Goal: Navigation & Orientation: Locate item on page

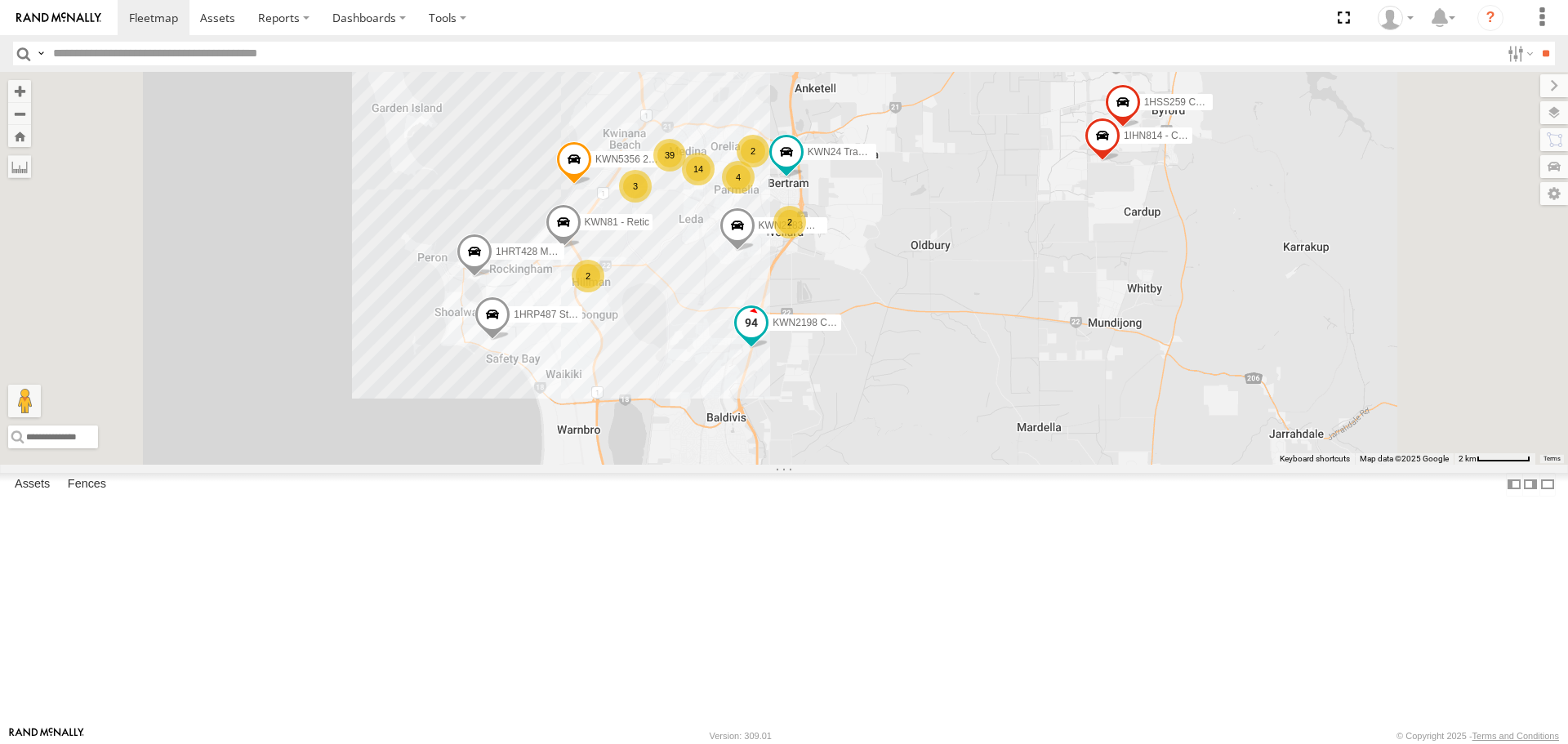
click at [766, 338] on span at bounding box center [751, 323] width 29 height 29
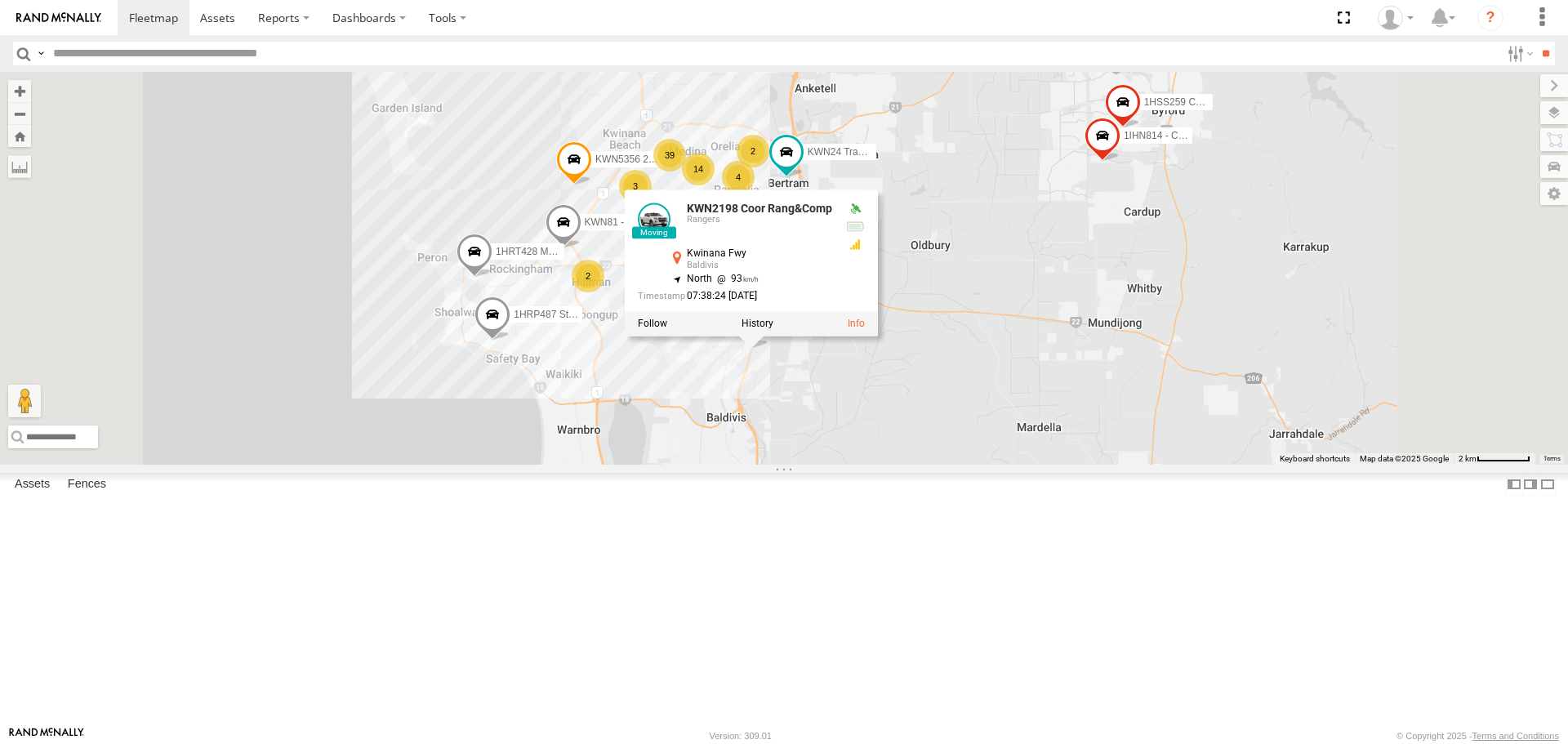
click at [1059, 464] on div "KWN1945 Flocon KWN46 Facil.Maint KWN2196 Coor.Project 1IFO858 Coordinator Commu…" at bounding box center [784, 268] width 1568 height 392
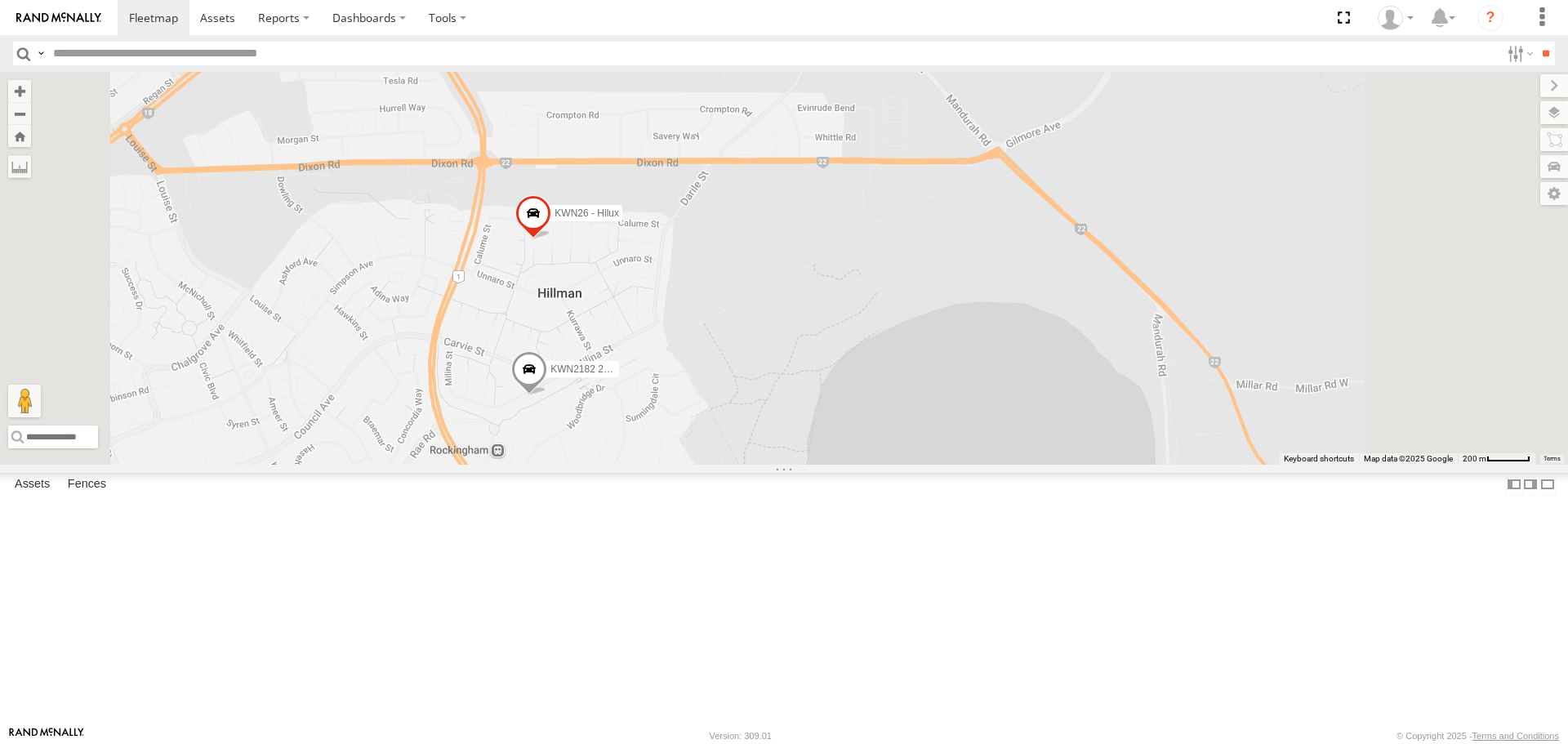
click at [547, 396] on span at bounding box center [529, 374] width 36 height 44
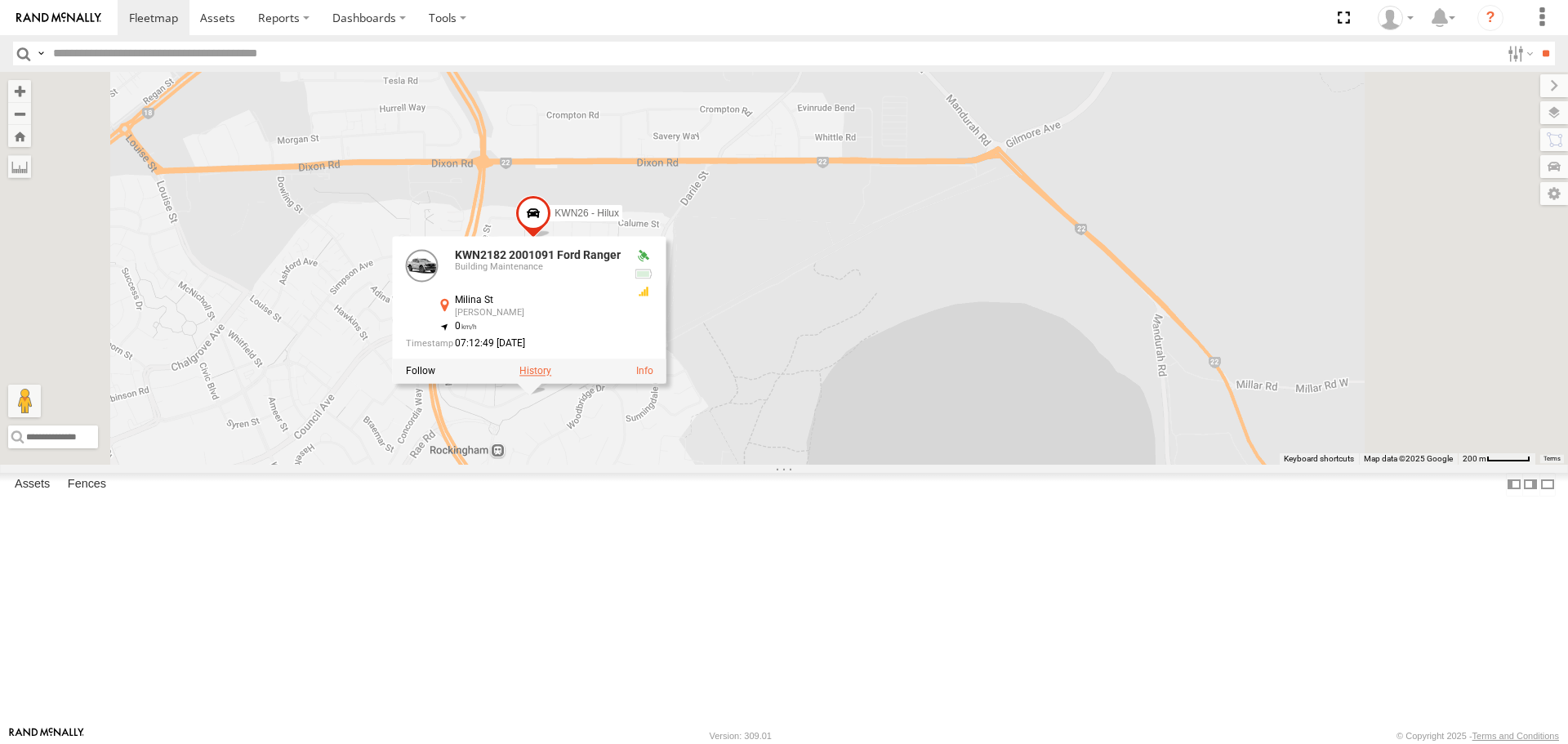
click at [551, 377] on label at bounding box center [535, 372] width 32 height 11
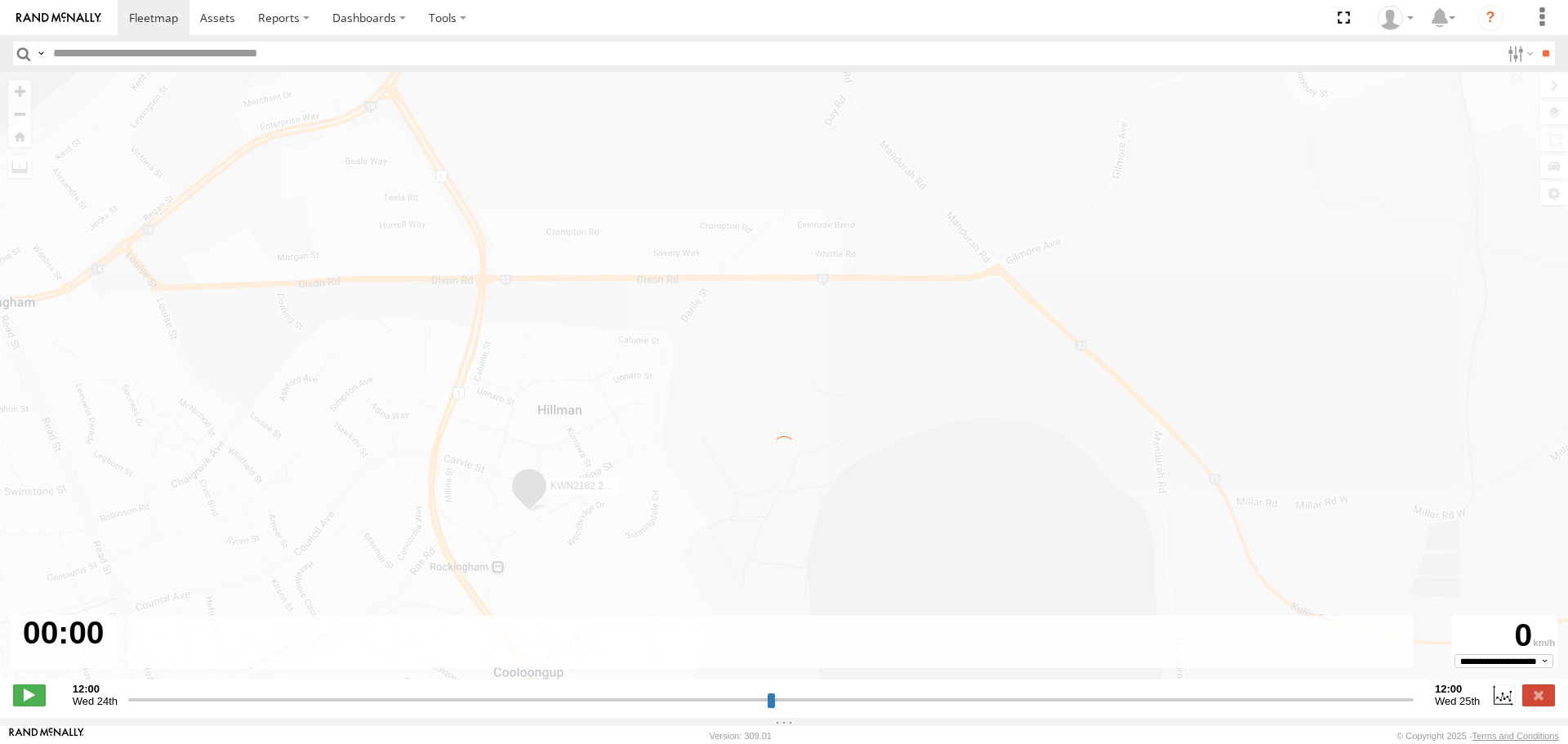
type input "**********"
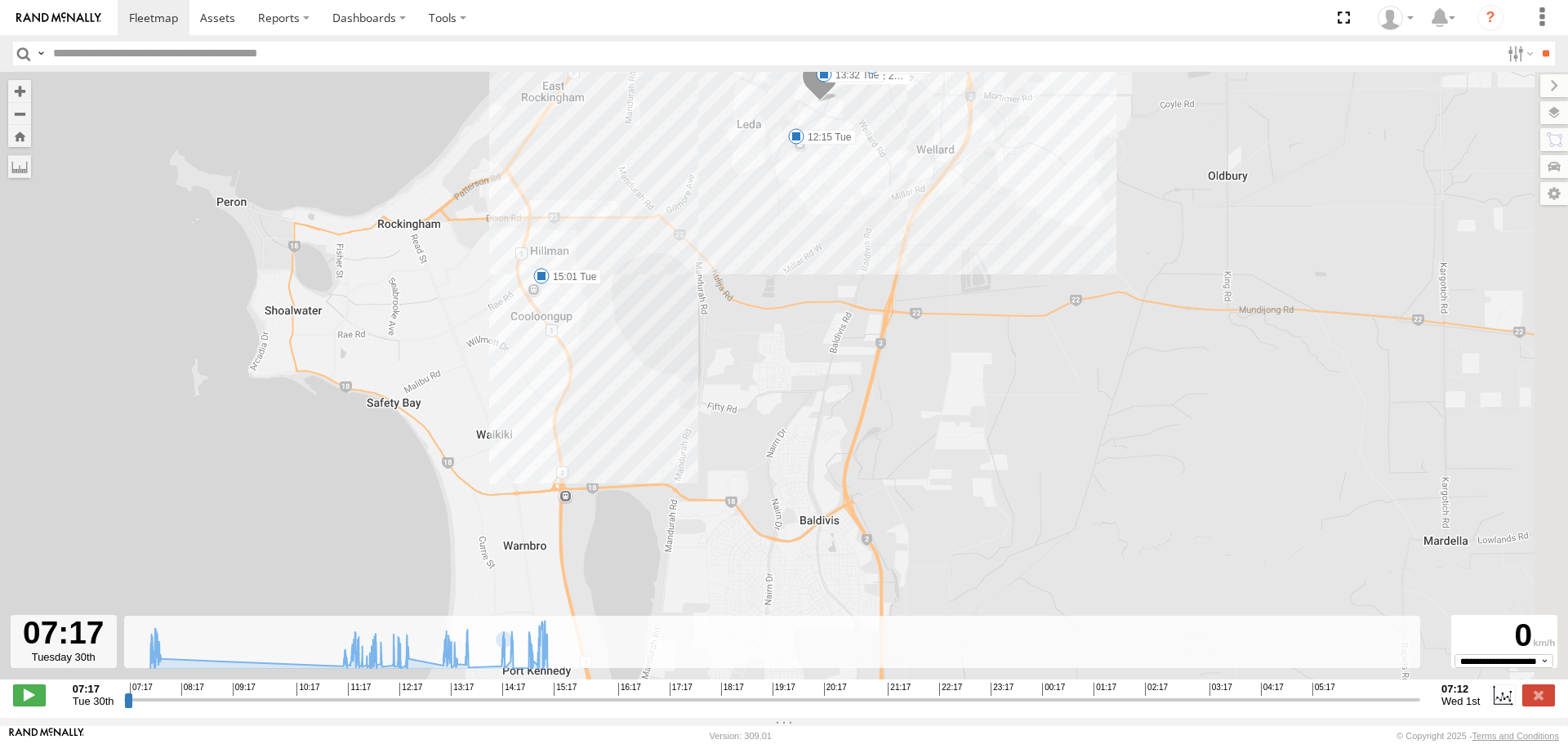
drag, startPoint x: 467, startPoint y: 574, endPoint x: 404, endPoint y: 284, distance: 296.8
click at [404, 284] on div "KWN2182 2001091 Ford Ranger 07:45 Tue 11:07 Tue 11:16 Tue 11:47 Tue 11:47 Tue 1…" at bounding box center [784, 383] width 1568 height 624
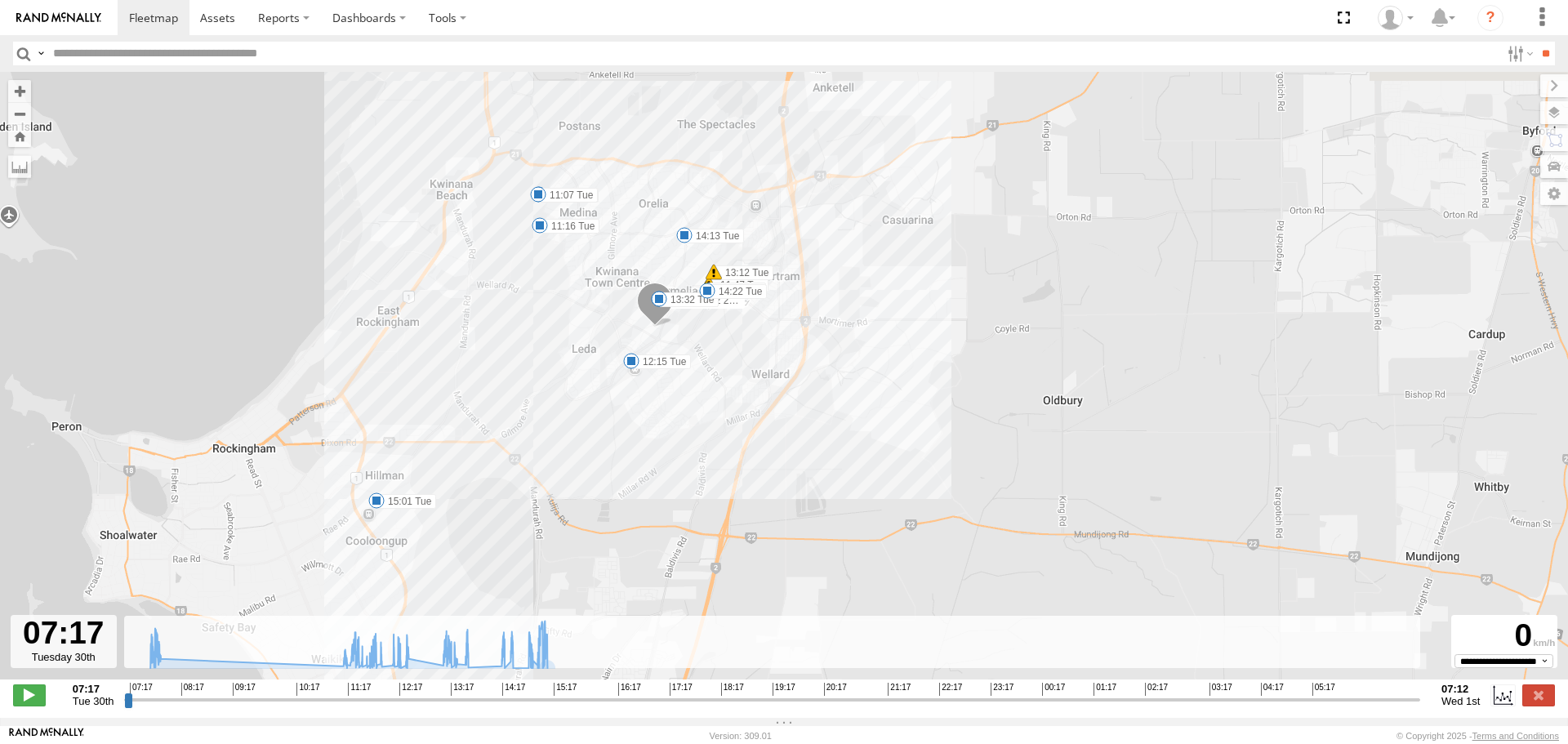
drag, startPoint x: 742, startPoint y: 299, endPoint x: 560, endPoint y: 555, distance: 314.1
click at [560, 555] on div "KWN2182 2001091 Ford Ranger 07:45 Tue 11:07 Tue 11:16 Tue 11:47 Tue 11:47 Tue 1…" at bounding box center [784, 383] width 1568 height 624
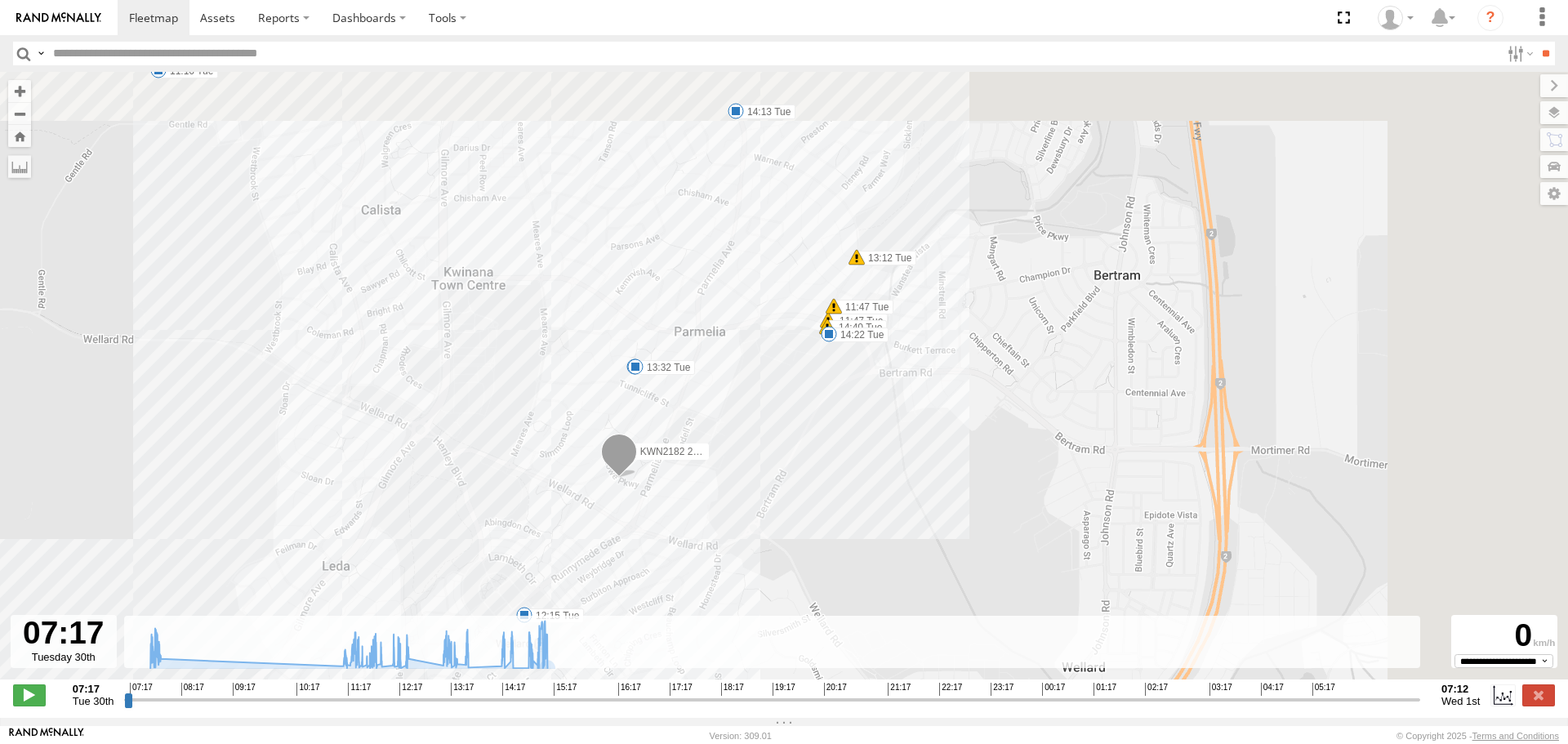
drag, startPoint x: 1011, startPoint y: 266, endPoint x: 773, endPoint y: 540, distance: 362.9
click at [773, 540] on div "KWN2182 2001091 Ford Ranger 07:45 Tue 11:07 Tue 11:16 Tue 11:47 Tue 11:47 Tue 1…" at bounding box center [784, 383] width 1568 height 624
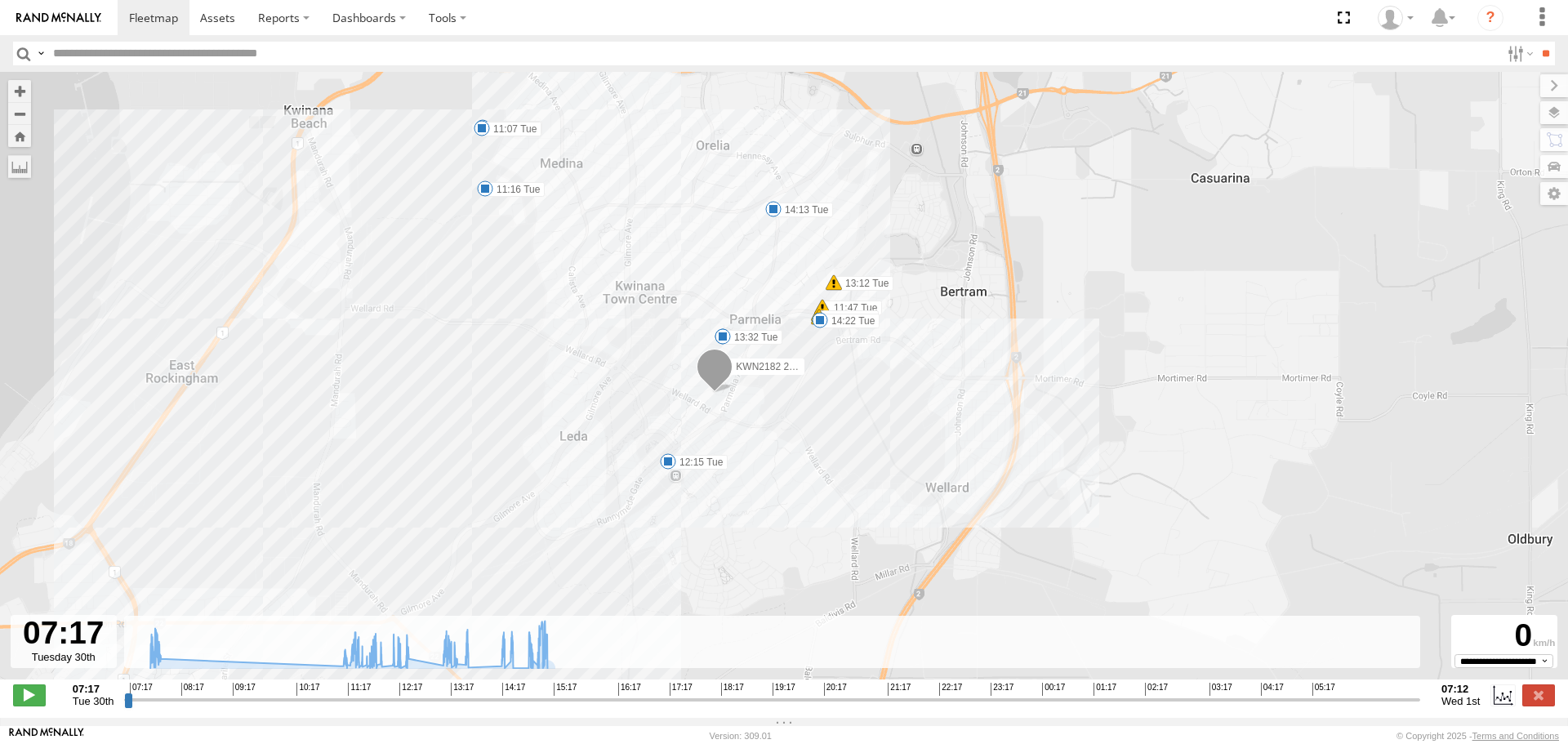
drag, startPoint x: 487, startPoint y: 356, endPoint x: 535, endPoint y: 241, distance: 124.6
click at [535, 241] on div "KWN2182 2001091 Ford Ranger 07:45 Tue 11:07 Tue 11:16 Tue 11:47 Tue 11:47 Tue 1…" at bounding box center [784, 383] width 1568 height 624
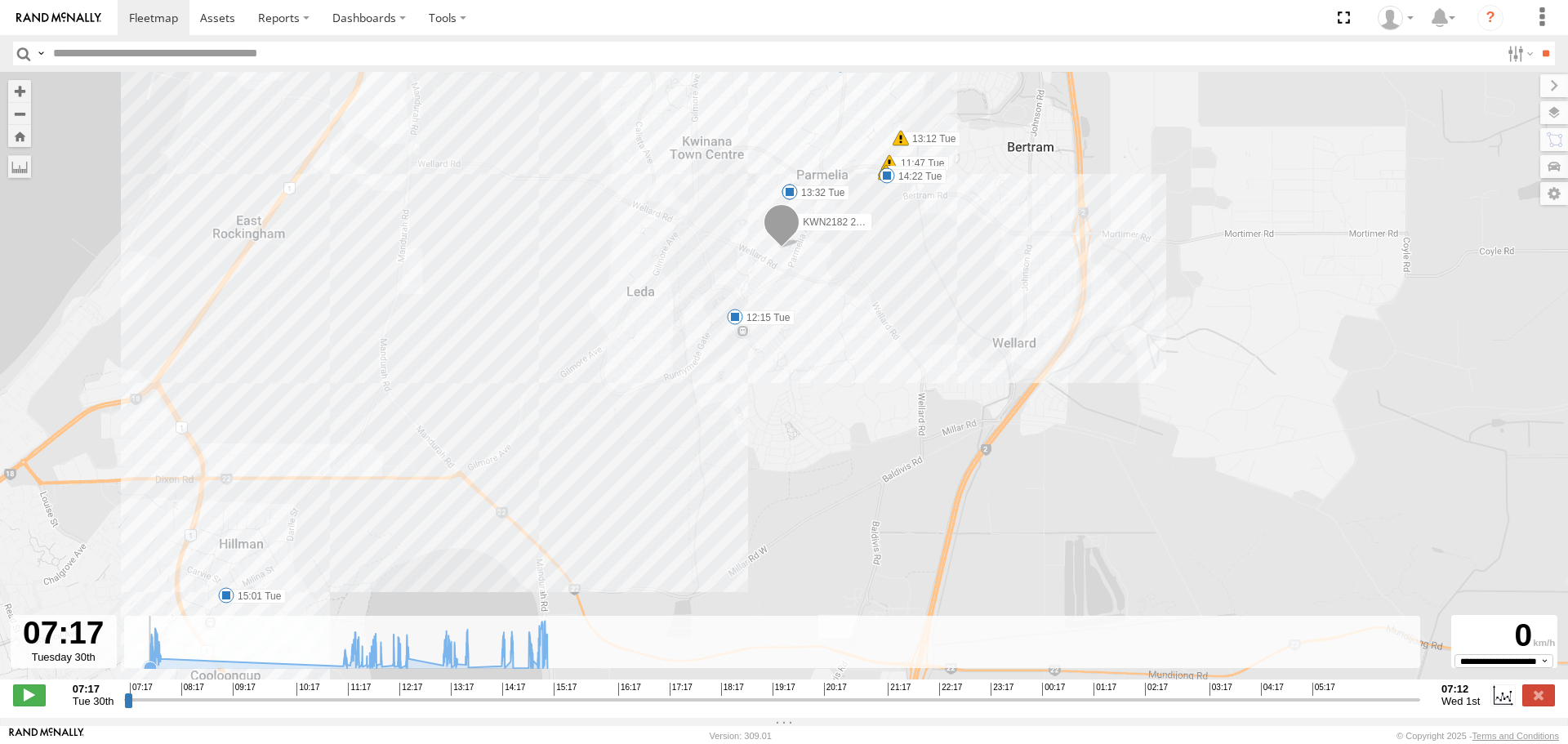
click at [143, 673] on icon at bounding box center [150, 668] width 17 height 17
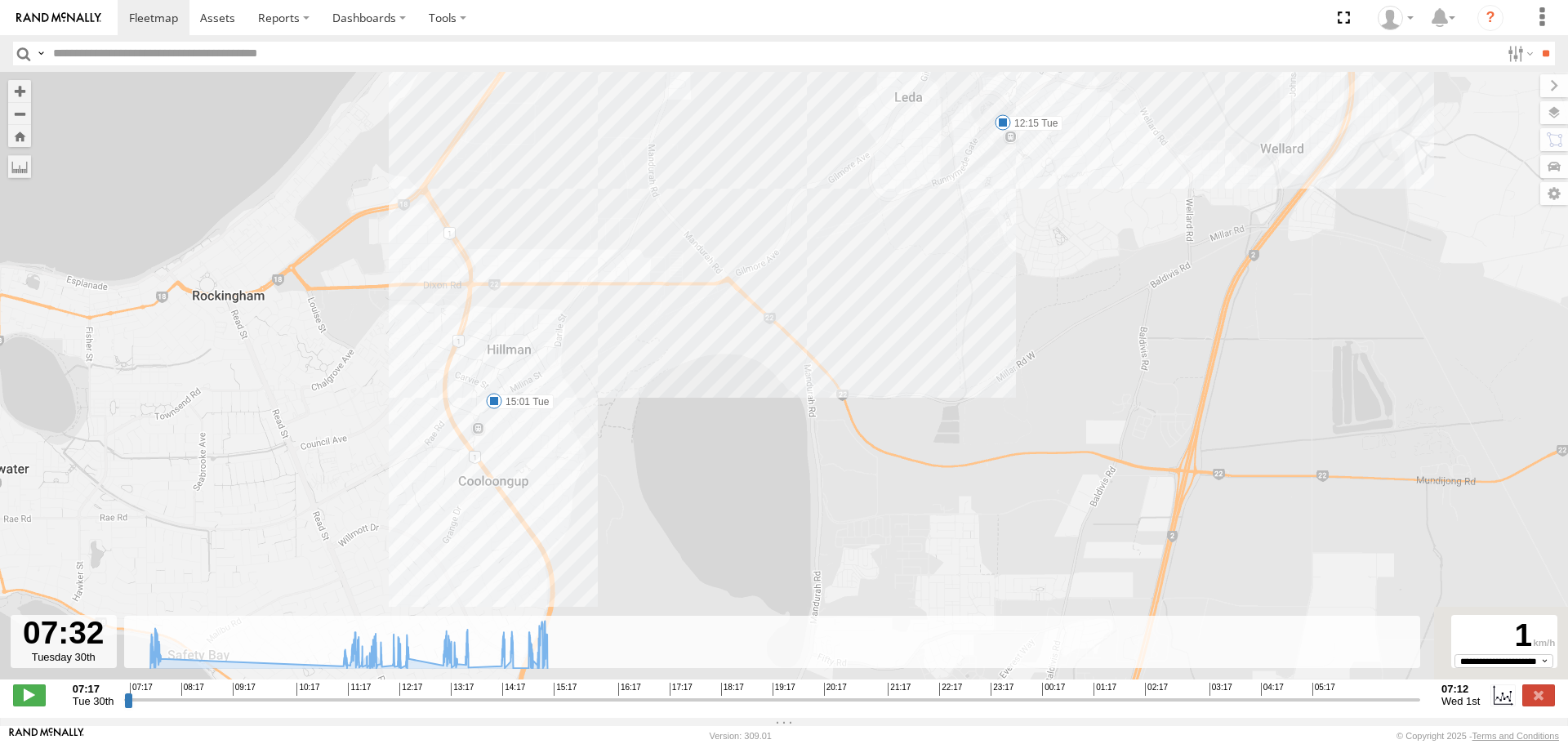
drag, startPoint x: 541, startPoint y: 513, endPoint x: 887, endPoint y: 258, distance: 429.8
click at [887, 258] on div "KWN2182 2001091 Ford Ranger 07:45 Tue 11:07 Tue 11:16 Tue 11:47 Tue 11:47 Tue 1…" at bounding box center [784, 383] width 1568 height 624
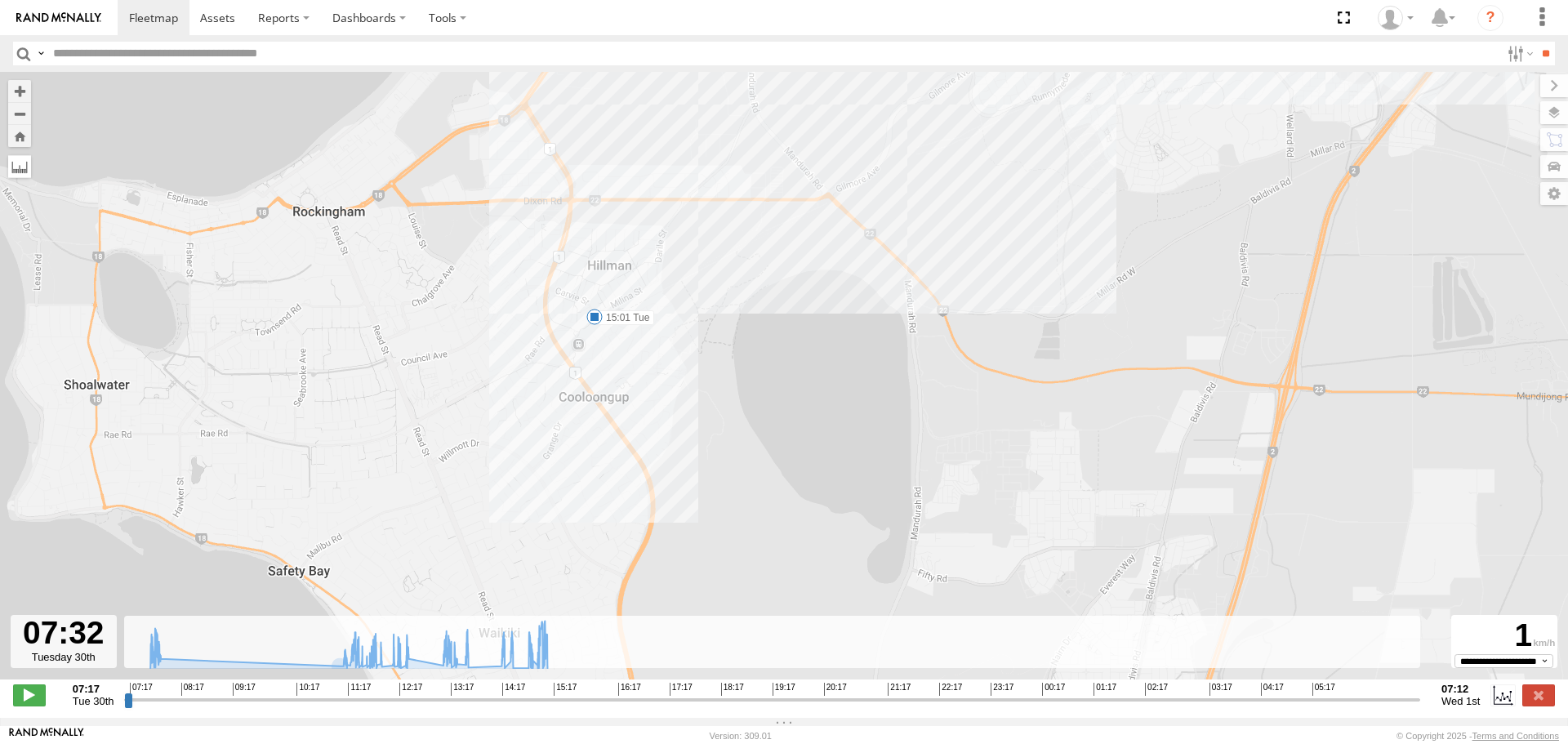
click at [26, 169] on label at bounding box center [19, 166] width 23 height 23
click at [14, 135] on button "Zoom Home" at bounding box center [19, 136] width 23 height 22
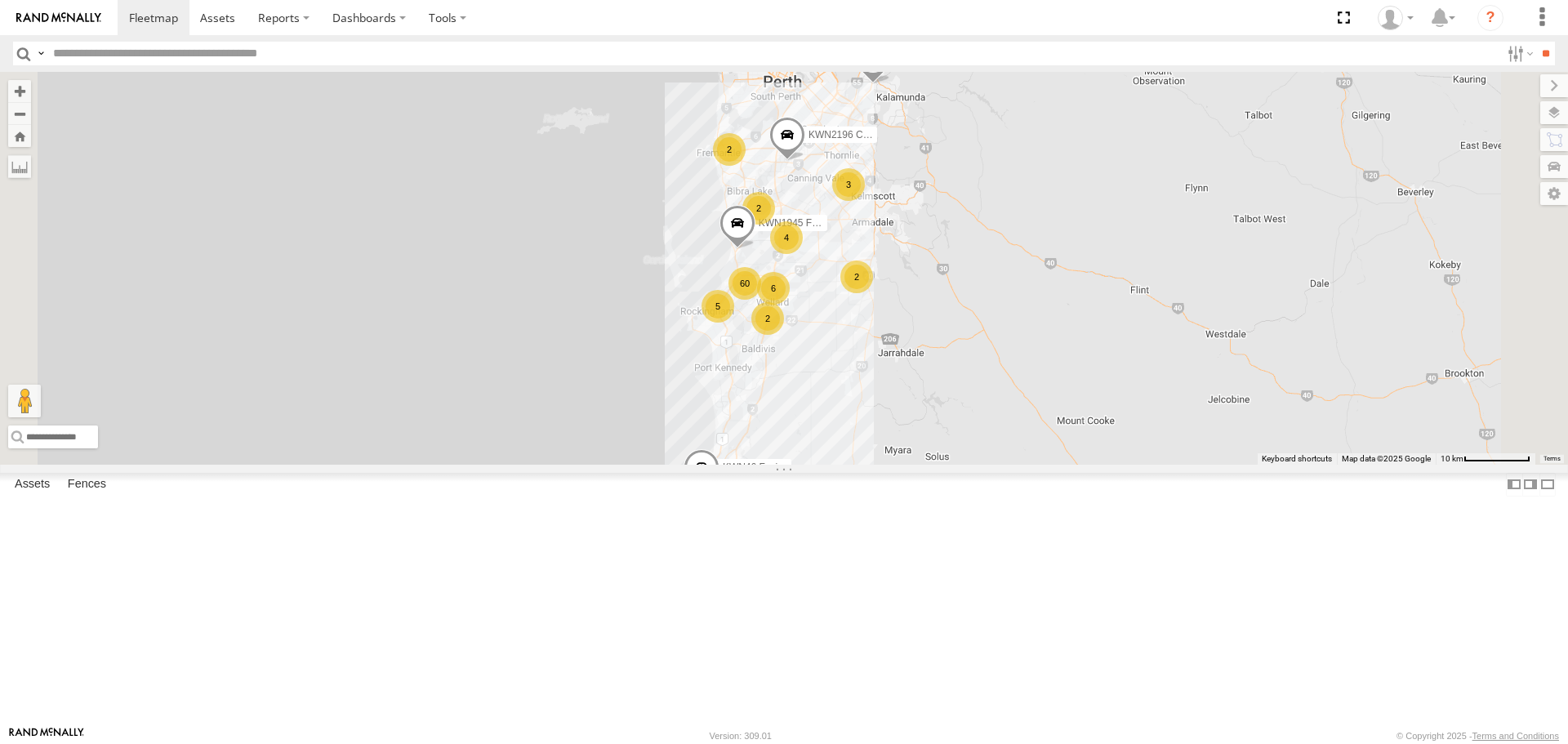
click at [801, 41] on span at bounding box center [783, 19] width 36 height 44
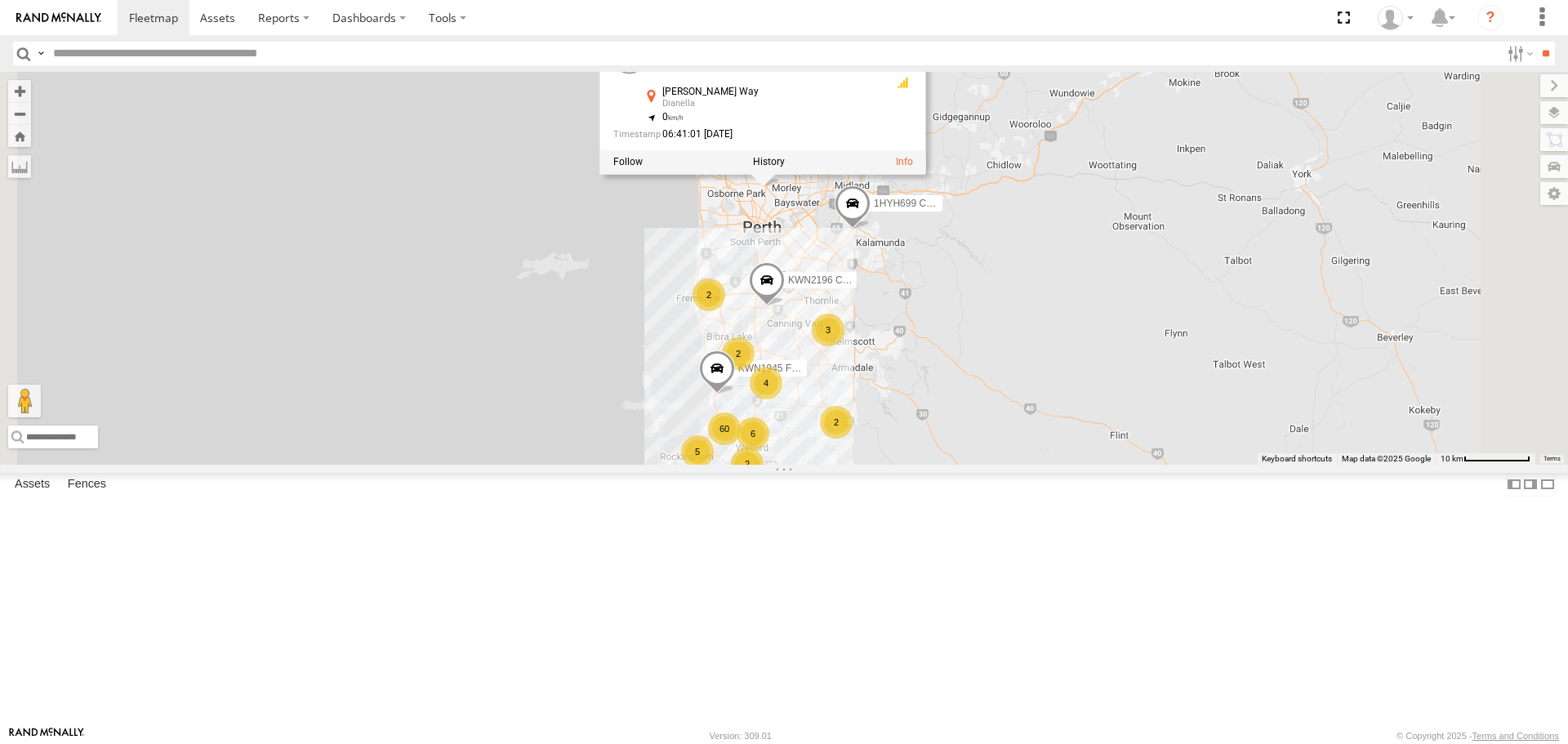
drag, startPoint x: 1078, startPoint y: 207, endPoint x: 1058, endPoint y: 352, distance: 146.4
click at [870, 229] on span at bounding box center [852, 208] width 36 height 44
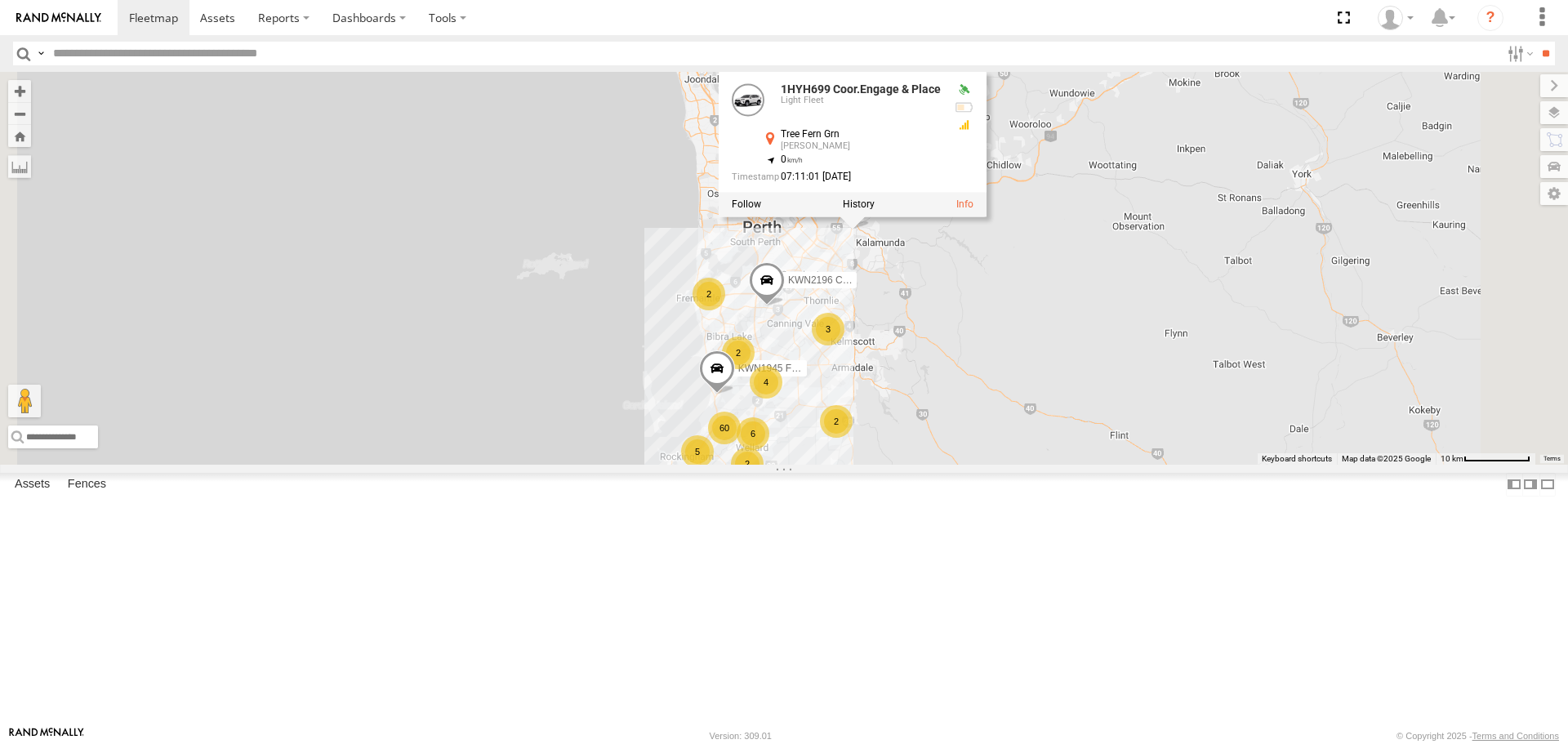
click at [1236, 444] on div "KWN1945 Flocon KWN46 Facil.Maint KWN2196 Coor.Project 1IFO858 Coordinator Commu…" at bounding box center [784, 268] width 1568 height 392
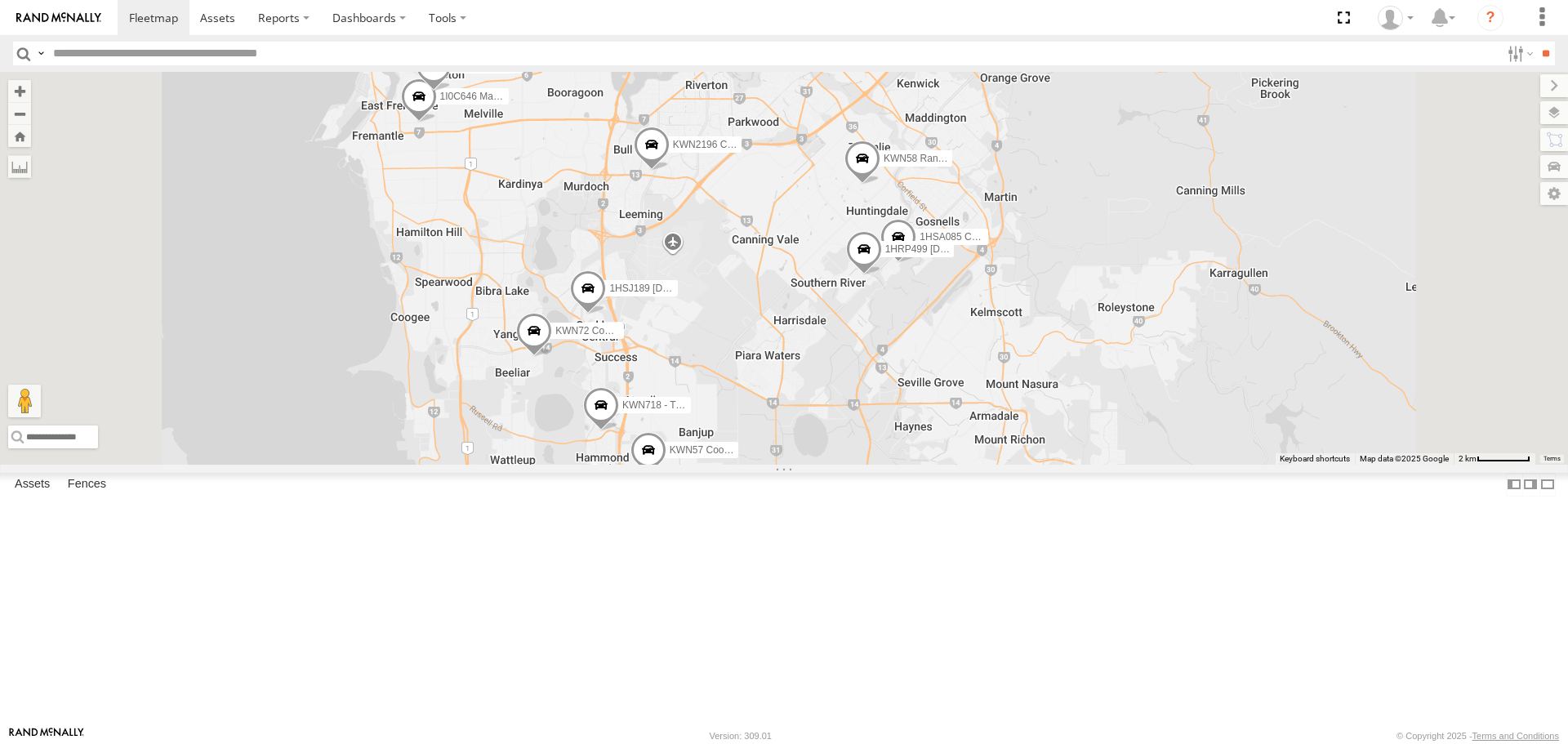
click at [552, 358] on span at bounding box center [533, 336] width 36 height 44
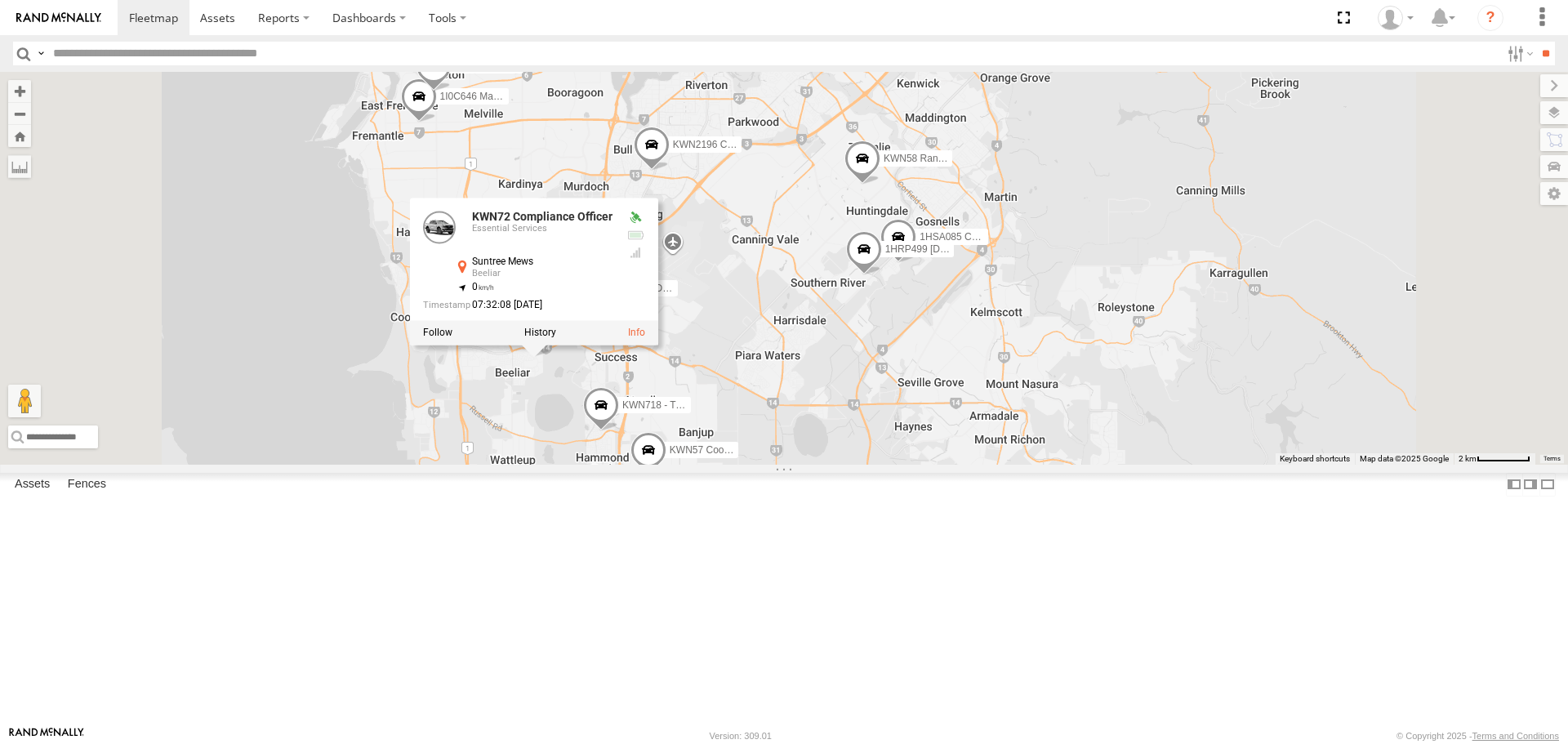
click at [1031, 464] on div "KWN1945 Flocon KWN46 Facil.Maint KWN2196 Coor.Project 1IFO858 Coordinator Commu…" at bounding box center [784, 268] width 1568 height 392
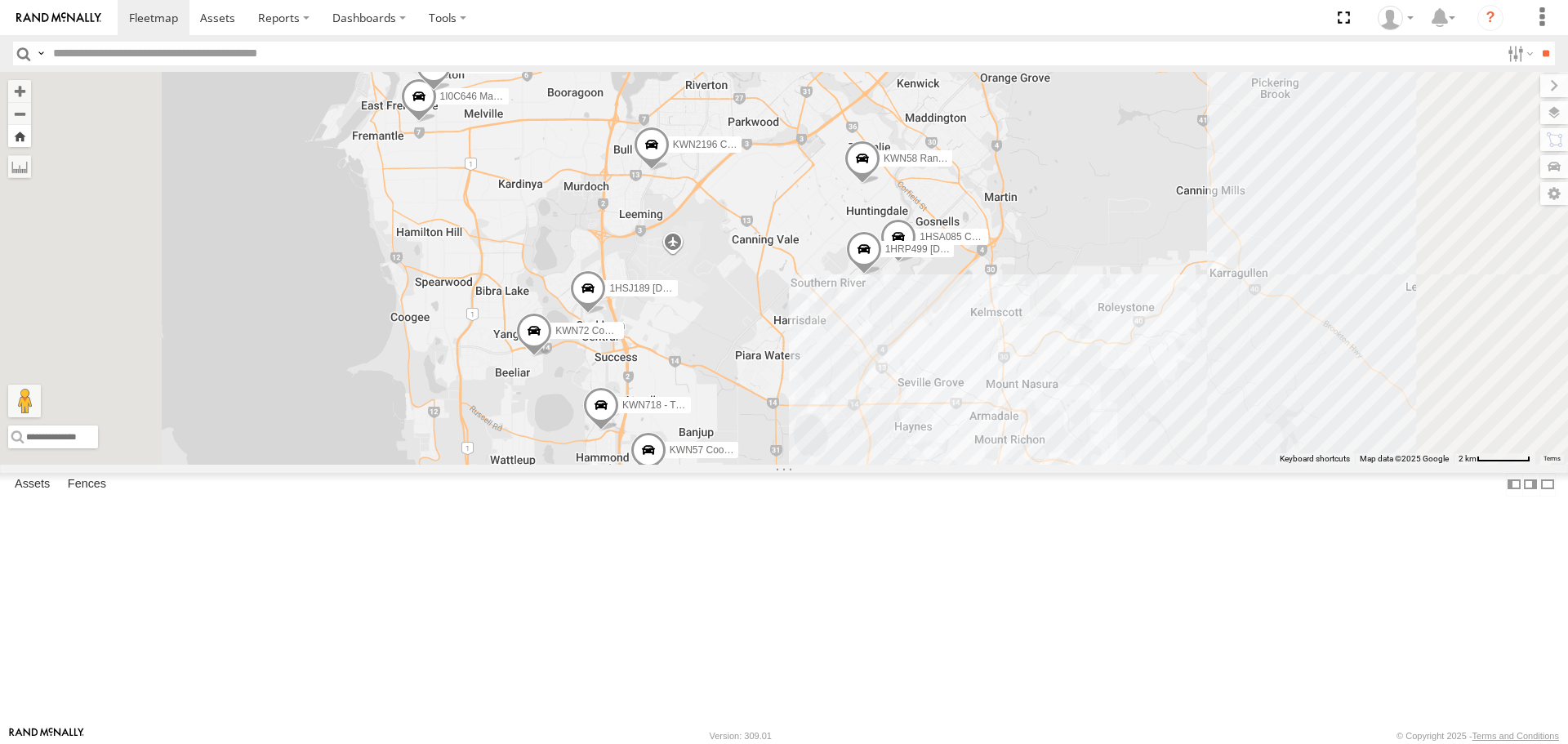
click at [31, 128] on button "Zoom Home" at bounding box center [19, 136] width 23 height 22
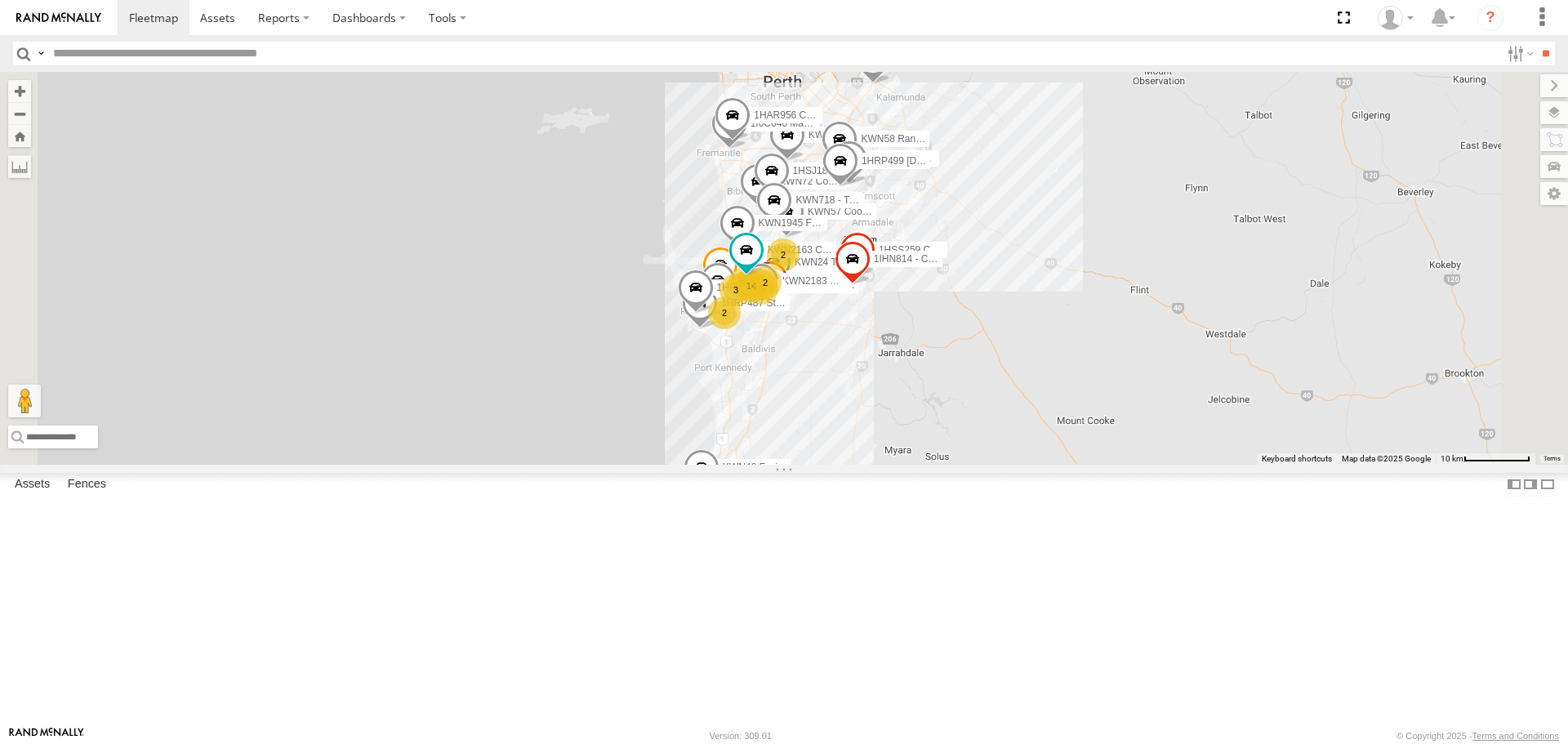
click at [513, 165] on div "38 KWN5356 2001086 Camera Trailer Rangers 5 1I0C646 Manager Planning 14 KWN81 -…" at bounding box center [784, 268] width 1568 height 392
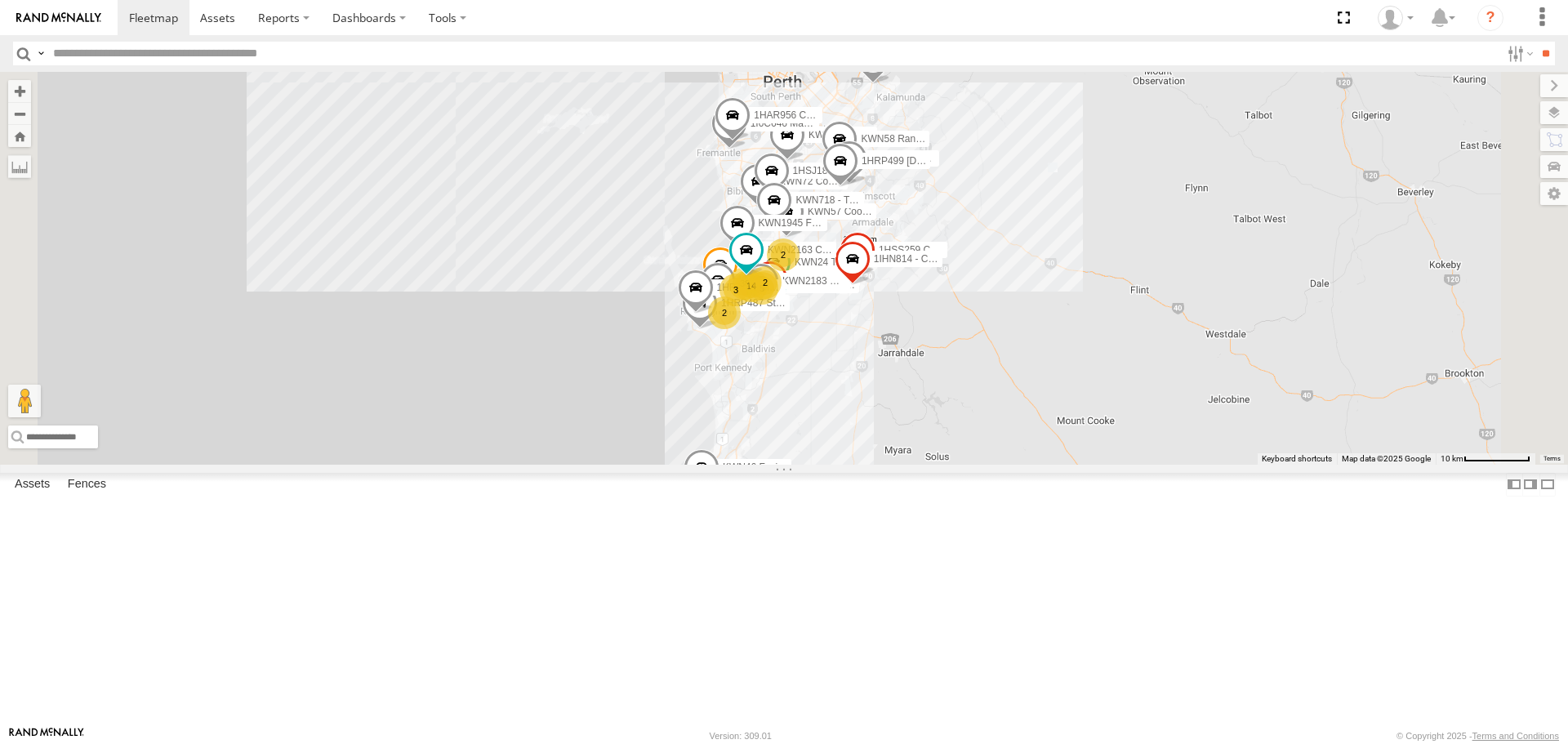
click at [0, 0] on label at bounding box center [0, 0] width 0 height 0
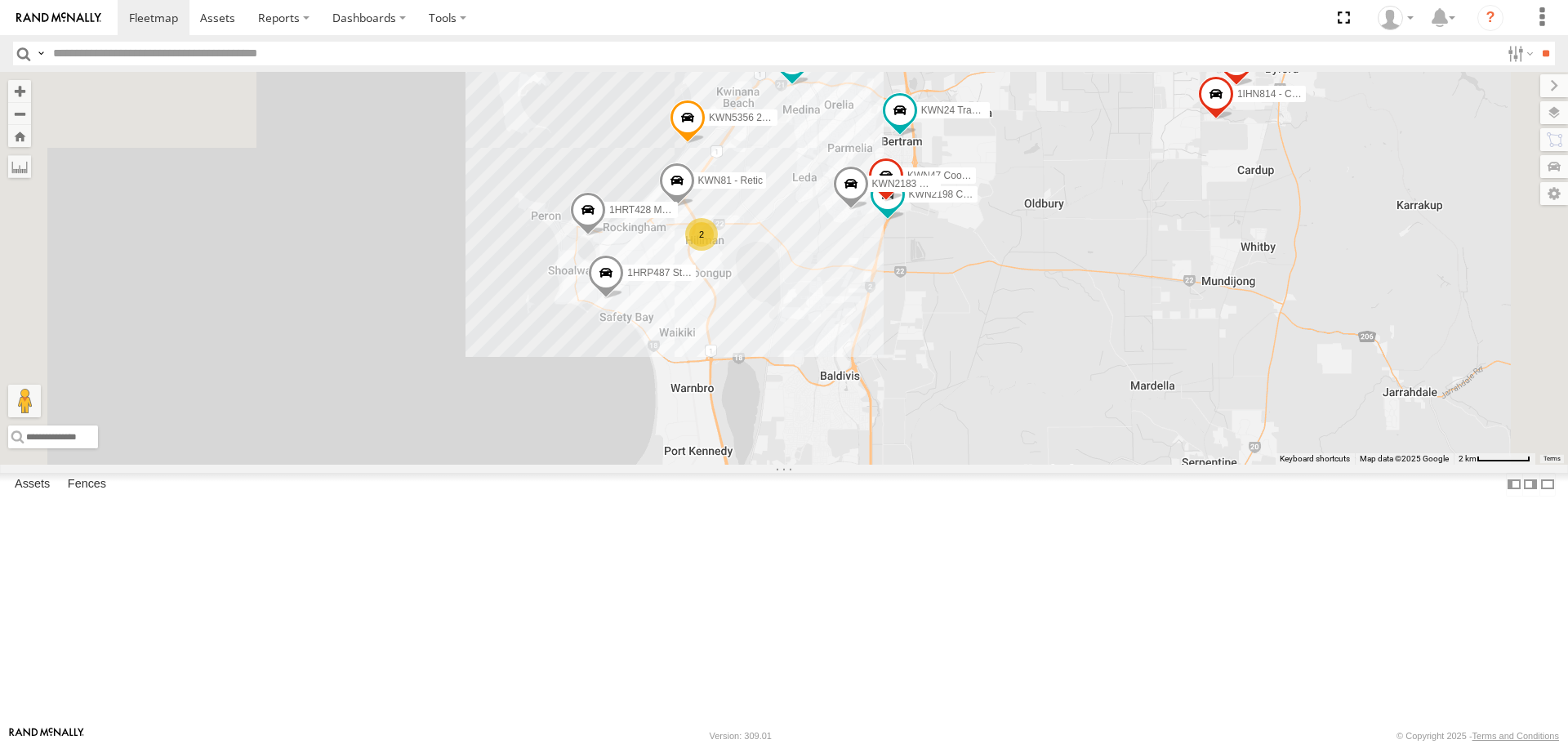
drag, startPoint x: 947, startPoint y: 164, endPoint x: 911, endPoint y: 431, distance: 269.4
click at [911, 431] on div "KWN5356 2001086 Camera Trailer Rangers 1I0C646 Manager Planning KWN81 - Retic 1…" at bounding box center [784, 268] width 1568 height 392
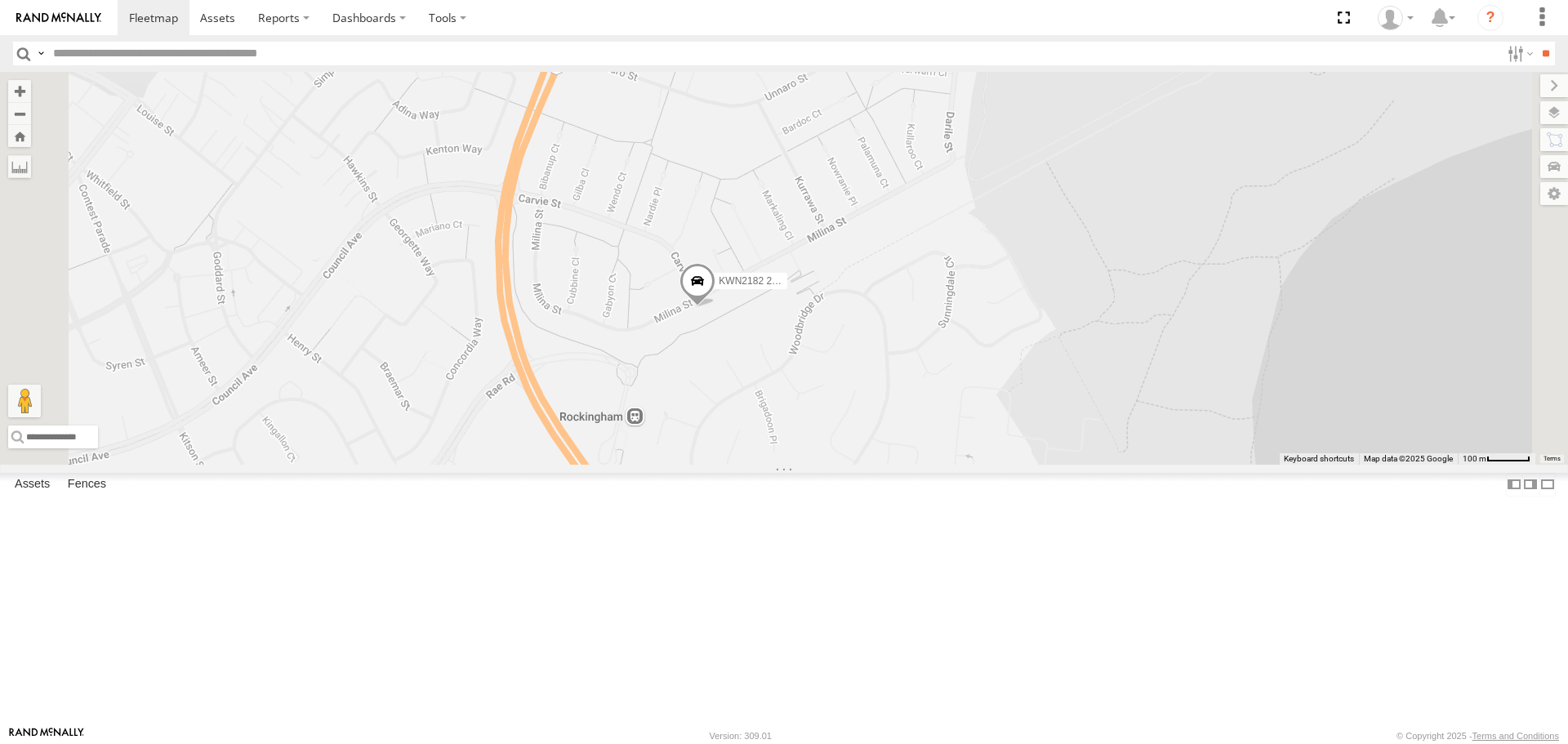
drag, startPoint x: 903, startPoint y: 366, endPoint x: 1020, endPoint y: 265, distance: 154.6
click at [1020, 265] on div "KWN5356 2001086 Camera Trailer Rangers 1I0C646 Manager Planning KWN81 - Retic 1…" at bounding box center [784, 268] width 1568 height 392
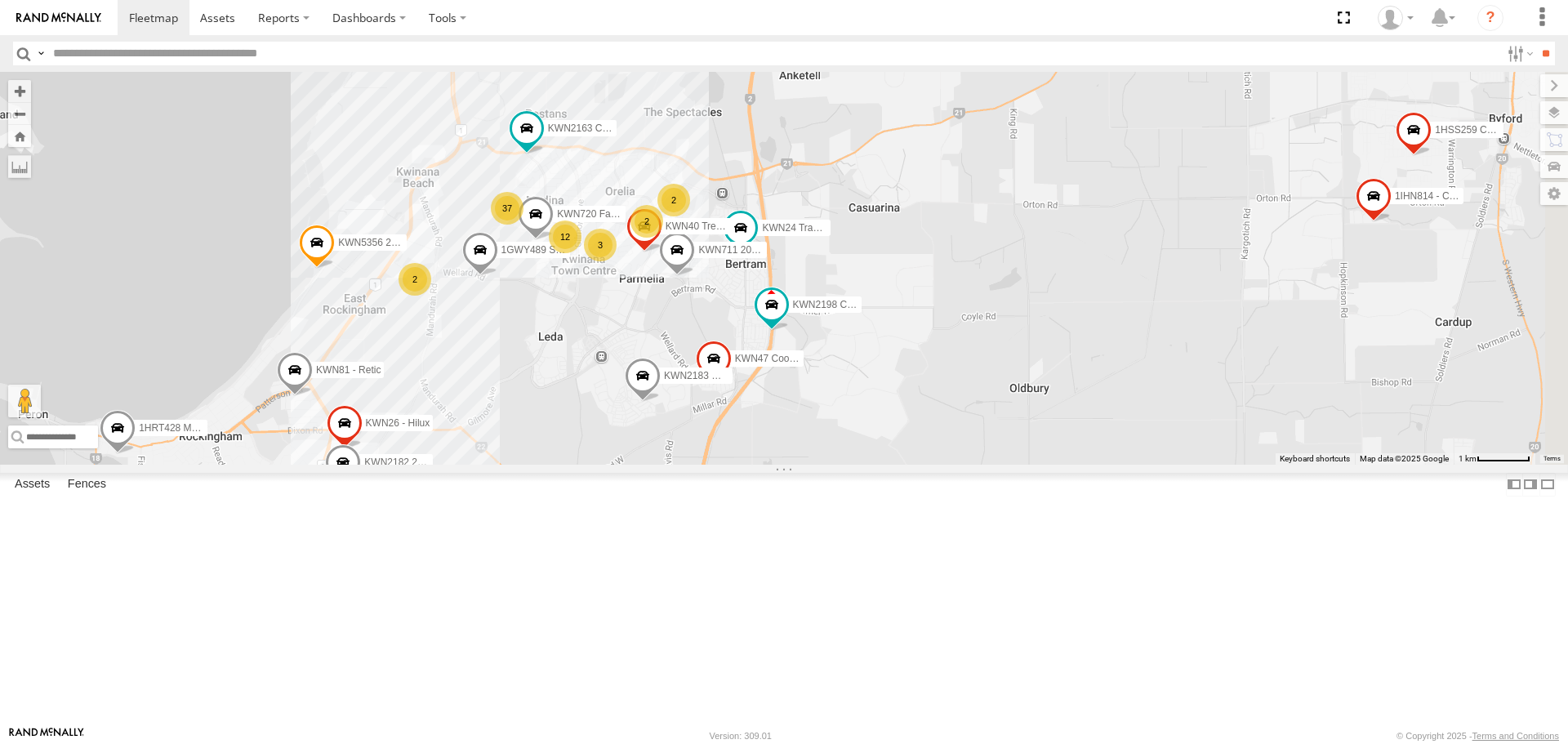
drag, startPoint x: 835, startPoint y: 349, endPoint x: 681, endPoint y: 510, distance: 222.8
click at [681, 464] on div "KWN5356 2001086 Camera Trailer Rangers 1I0C646 Manager Planning KWN81 - Retic 1…" at bounding box center [784, 268] width 1568 height 392
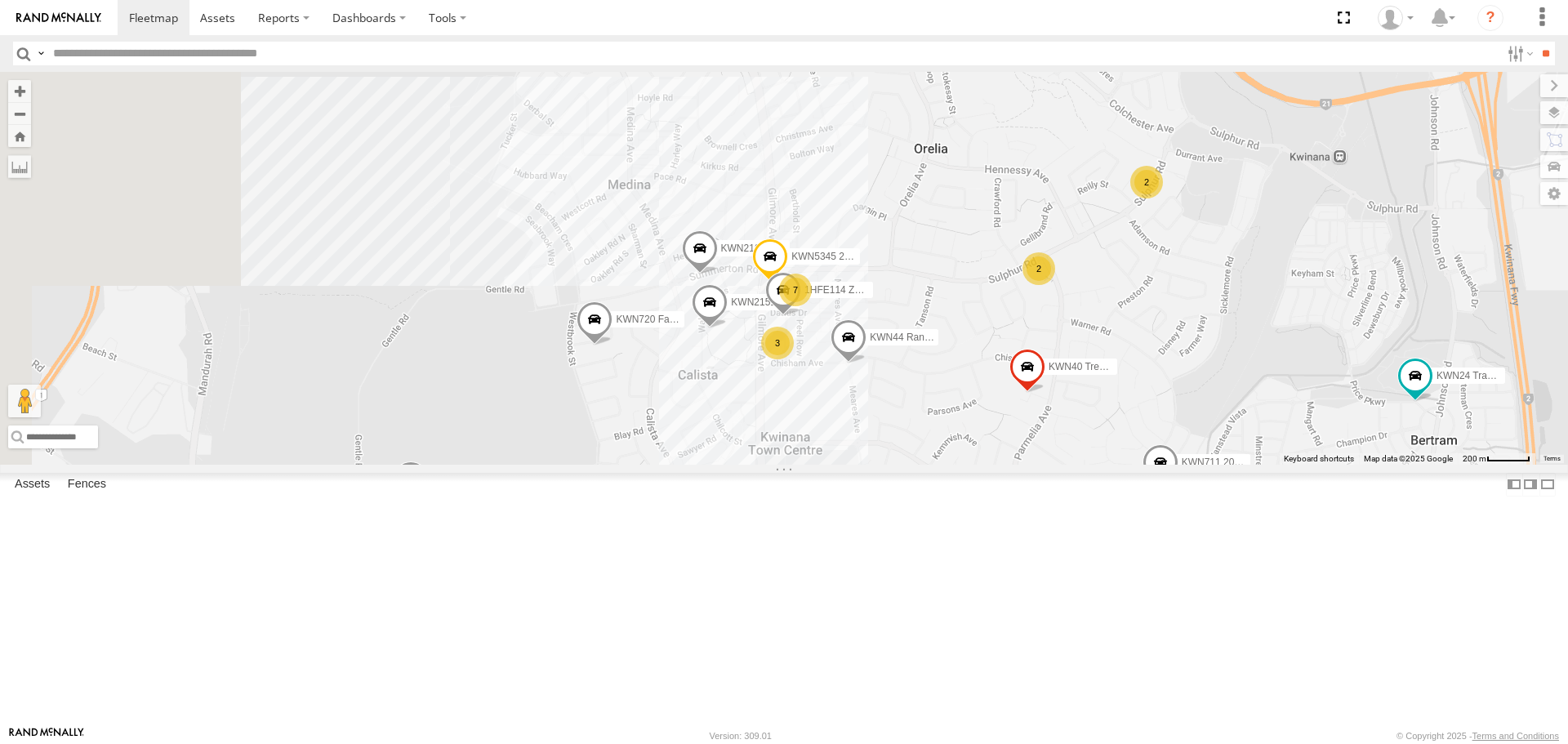
drag, startPoint x: 577, startPoint y: 384, endPoint x: 910, endPoint y: 505, distance: 354.3
click at [912, 464] on div "KWN5356 2001086 Camera Trailer Rangers 1I0C646 Manager Planning KWN81 - Retic 1…" at bounding box center [784, 268] width 1568 height 392
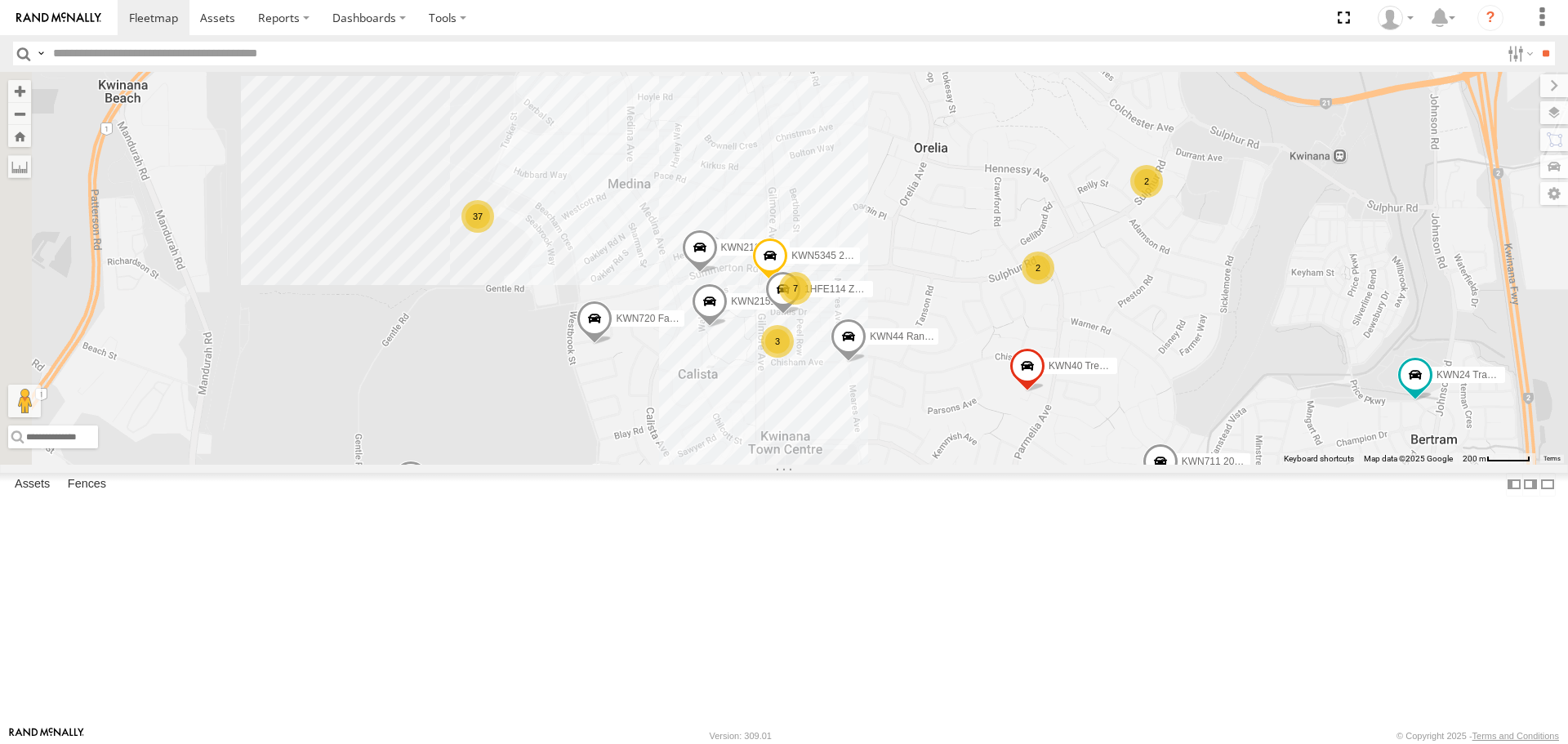
click at [429, 505] on span at bounding box center [410, 483] width 36 height 44
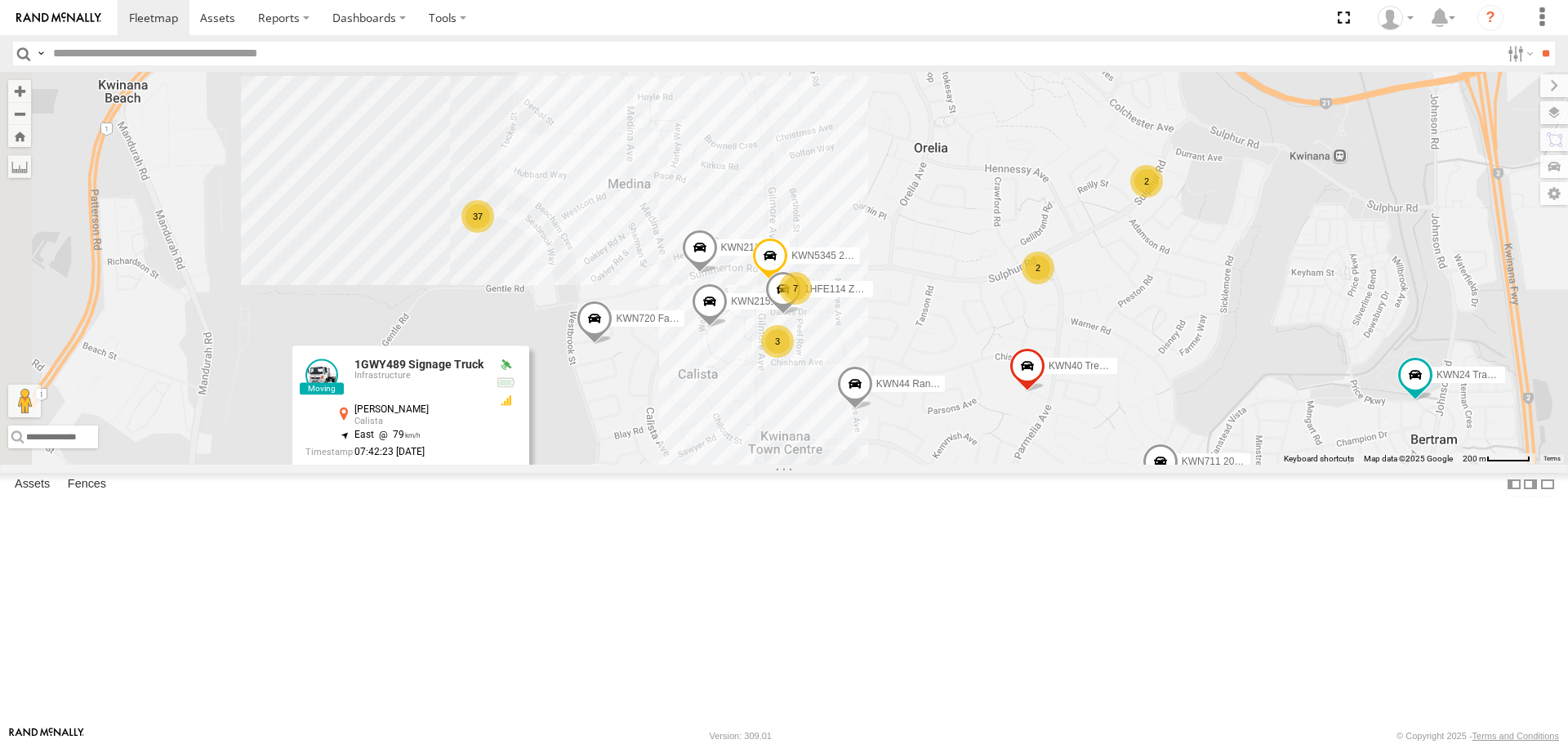
click at [612, 346] on span at bounding box center [594, 324] width 36 height 44
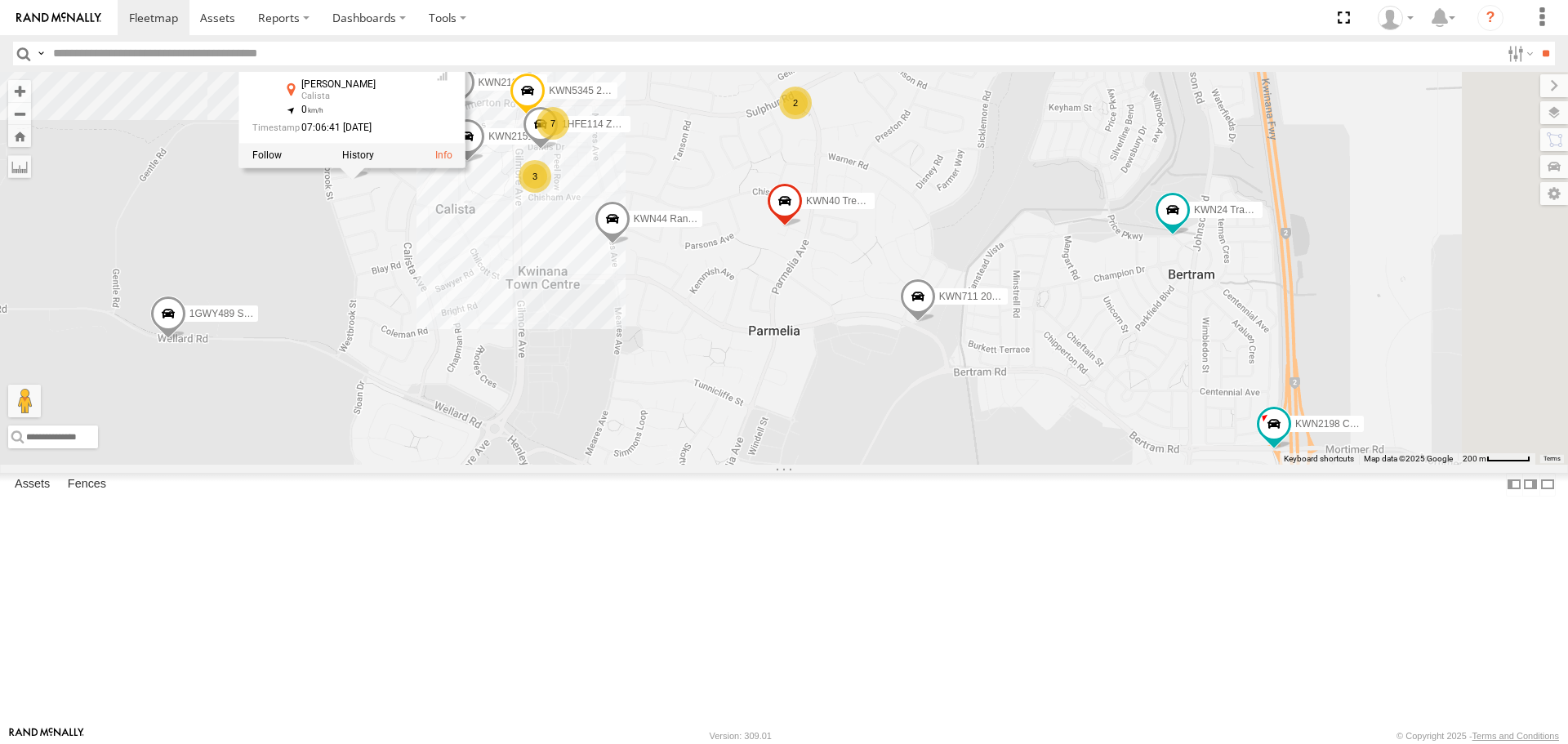
drag, startPoint x: 1255, startPoint y: 654, endPoint x: 1009, endPoint y: 489, distance: 296.2
click at [1009, 464] on div "KWN5356 2001086 Camera Trailer Rangers 1I0C646 Manager Planning KWN81 - Retic 1…" at bounding box center [784, 268] width 1568 height 392
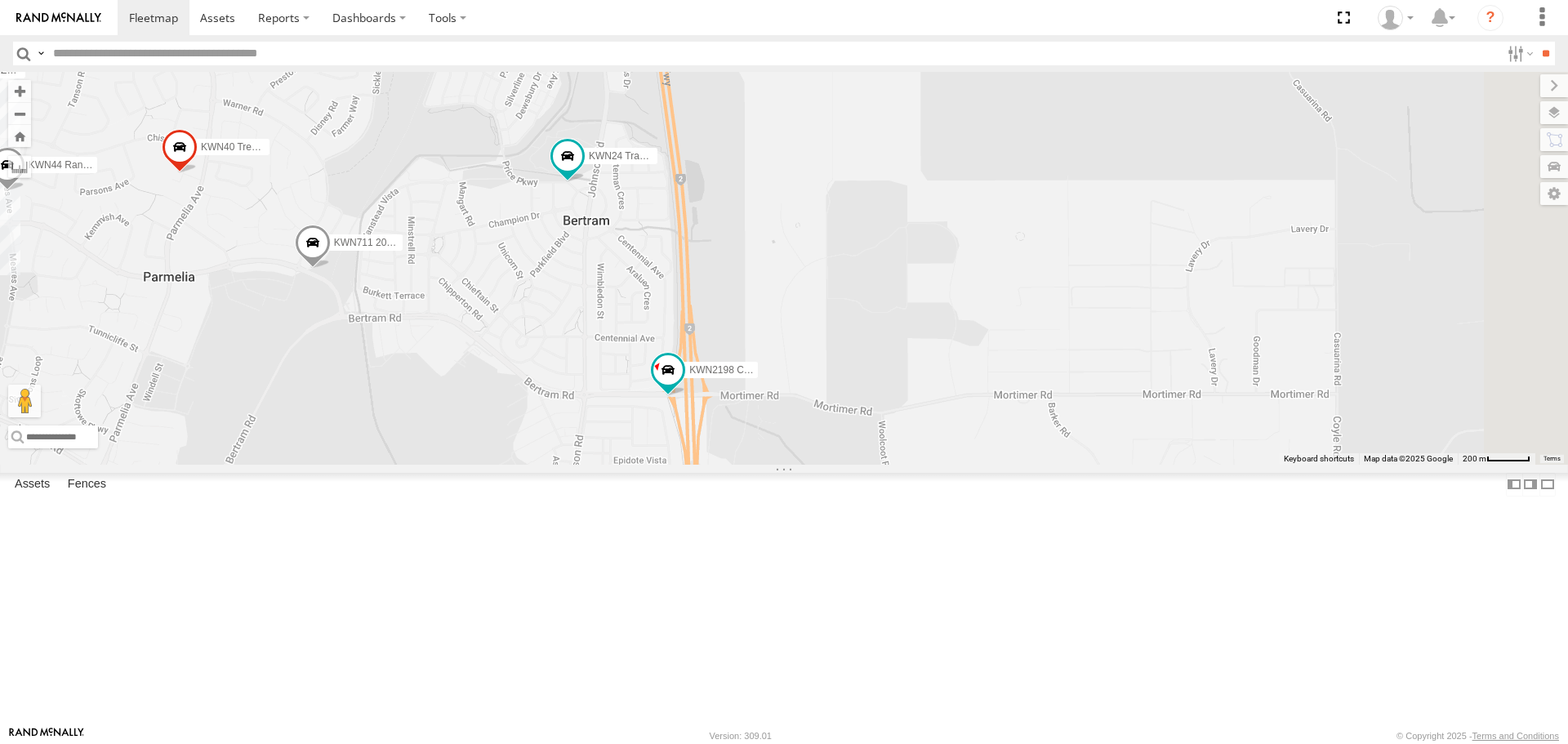
drag, startPoint x: 1291, startPoint y: 536, endPoint x: 706, endPoint y: 476, distance: 588.1
click at [706, 464] on div "KWN5356 2001086 Camera Trailer Rangers 1I0C646 Manager Planning KWN81 - Retic 1…" at bounding box center [784, 268] width 1568 height 392
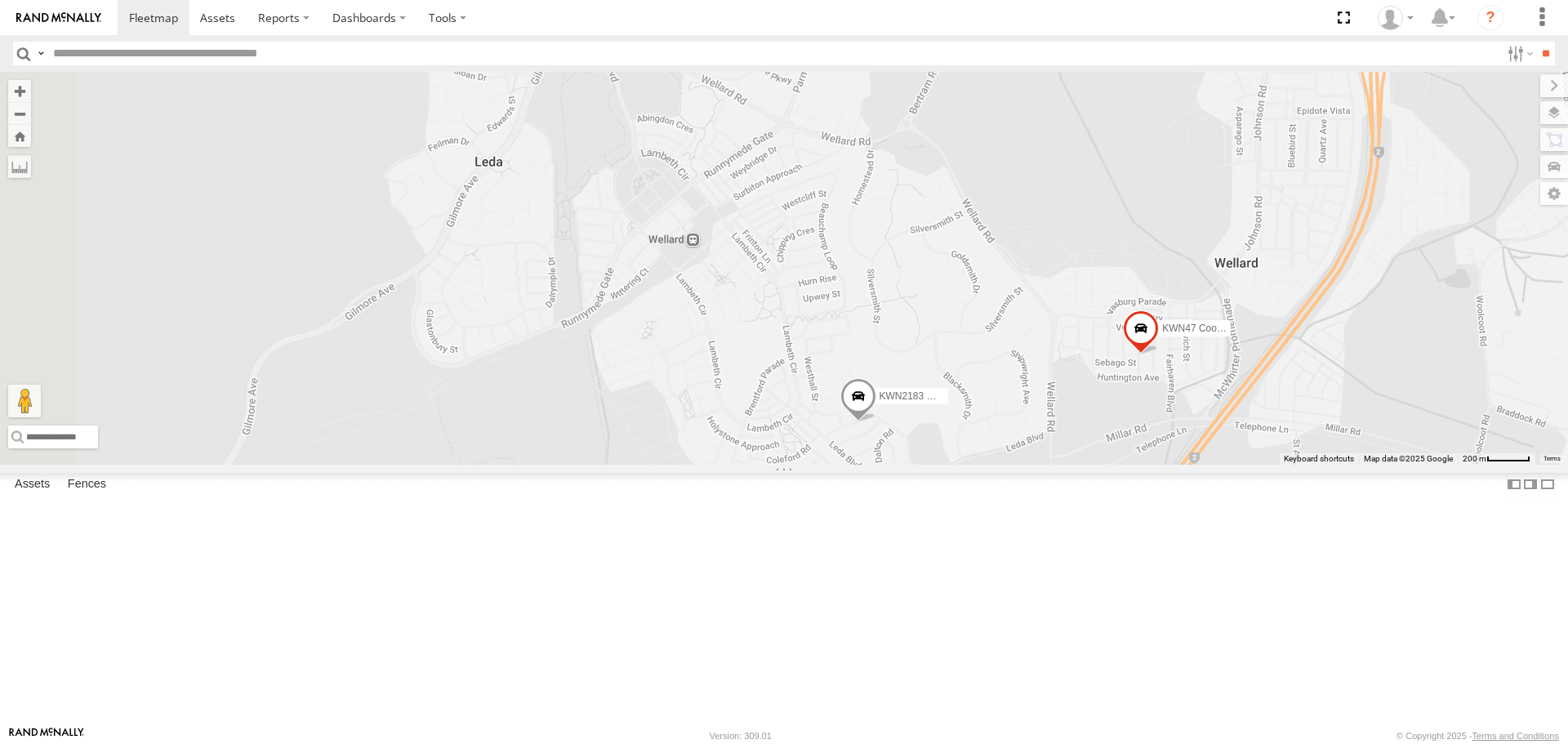
drag, startPoint x: 658, startPoint y: 602, endPoint x: 1352, endPoint y: 223, distance: 790.7
click at [1352, 223] on div "KWN5356 2001086 Camera Trailer Rangers 1I0C646 Manager Planning KWN81 - Retic 1…" at bounding box center [784, 268] width 1568 height 392
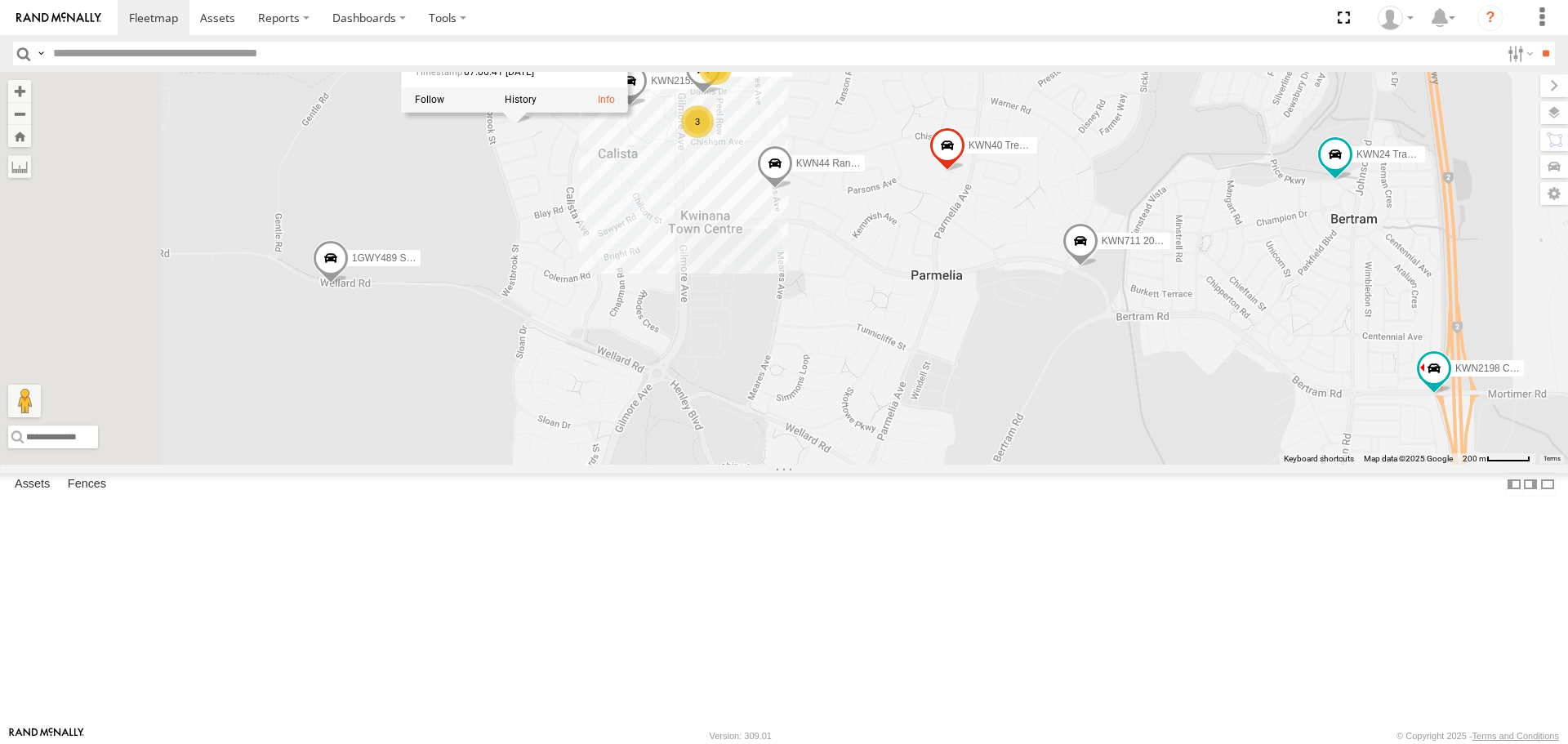
drag, startPoint x: 1199, startPoint y: 170, endPoint x: 1265, endPoint y: 577, distance: 412.3
click at [1265, 464] on div "KWN5356 2001086 Camera Trailer Rangers 1I0C646 Manager Planning KWN81 - Retic 1…" at bounding box center [784, 268] width 1568 height 392
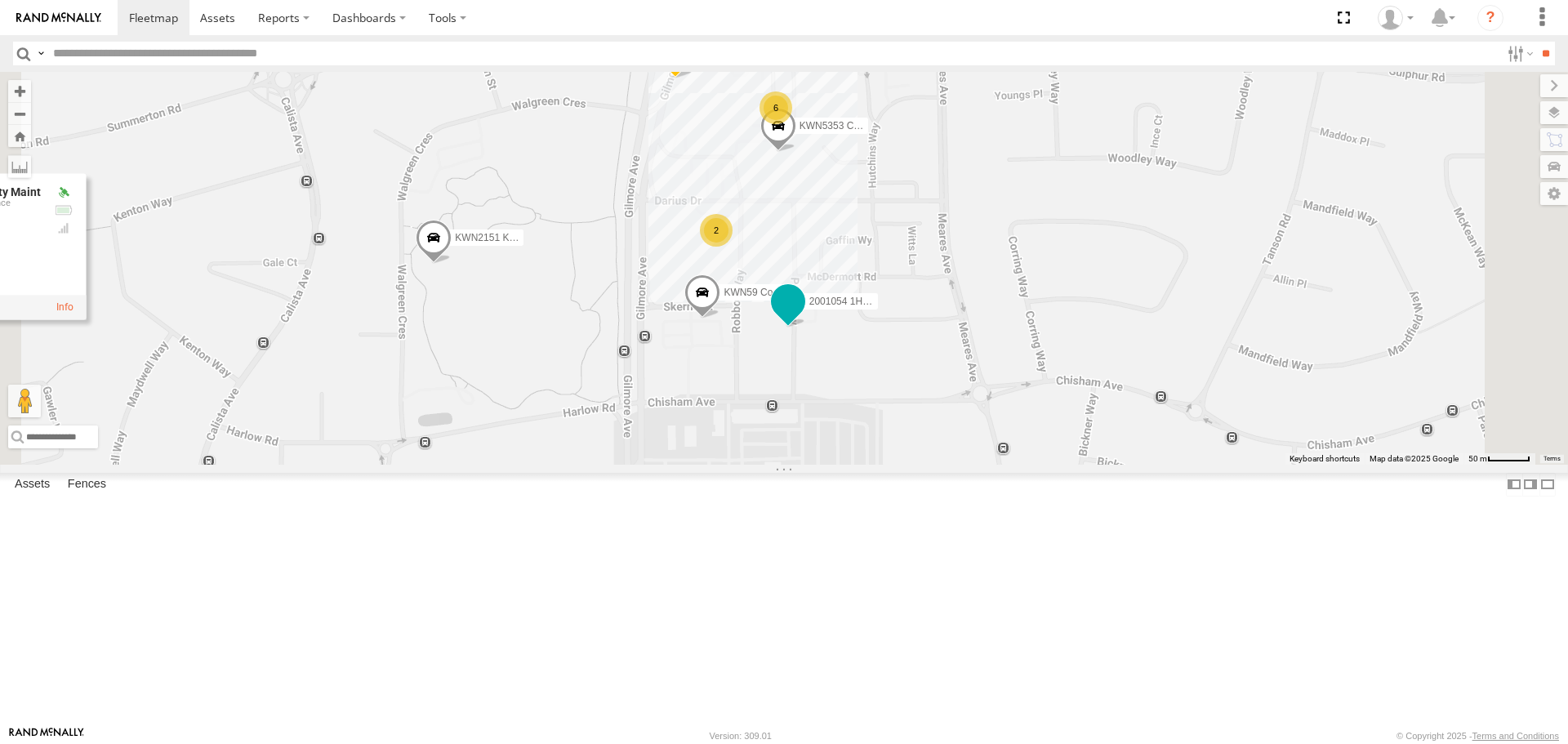
click at [803, 317] on span at bounding box center [788, 303] width 29 height 29
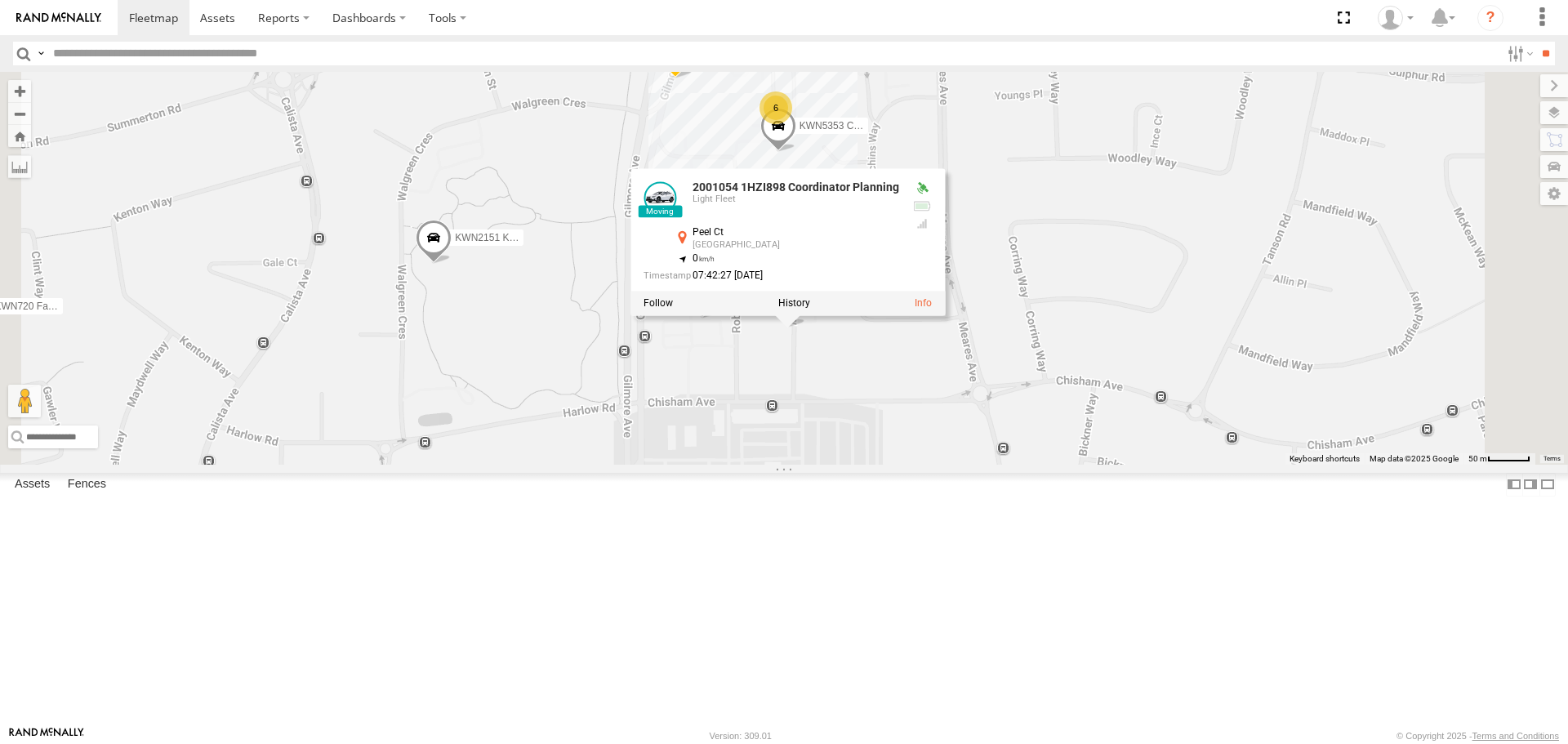
click at [1015, 464] on div "KWN5356 2001086 Camera Trailer Rangers 1I0C646 Manager Planning KWN81 - Retic 1…" at bounding box center [784, 268] width 1568 height 392
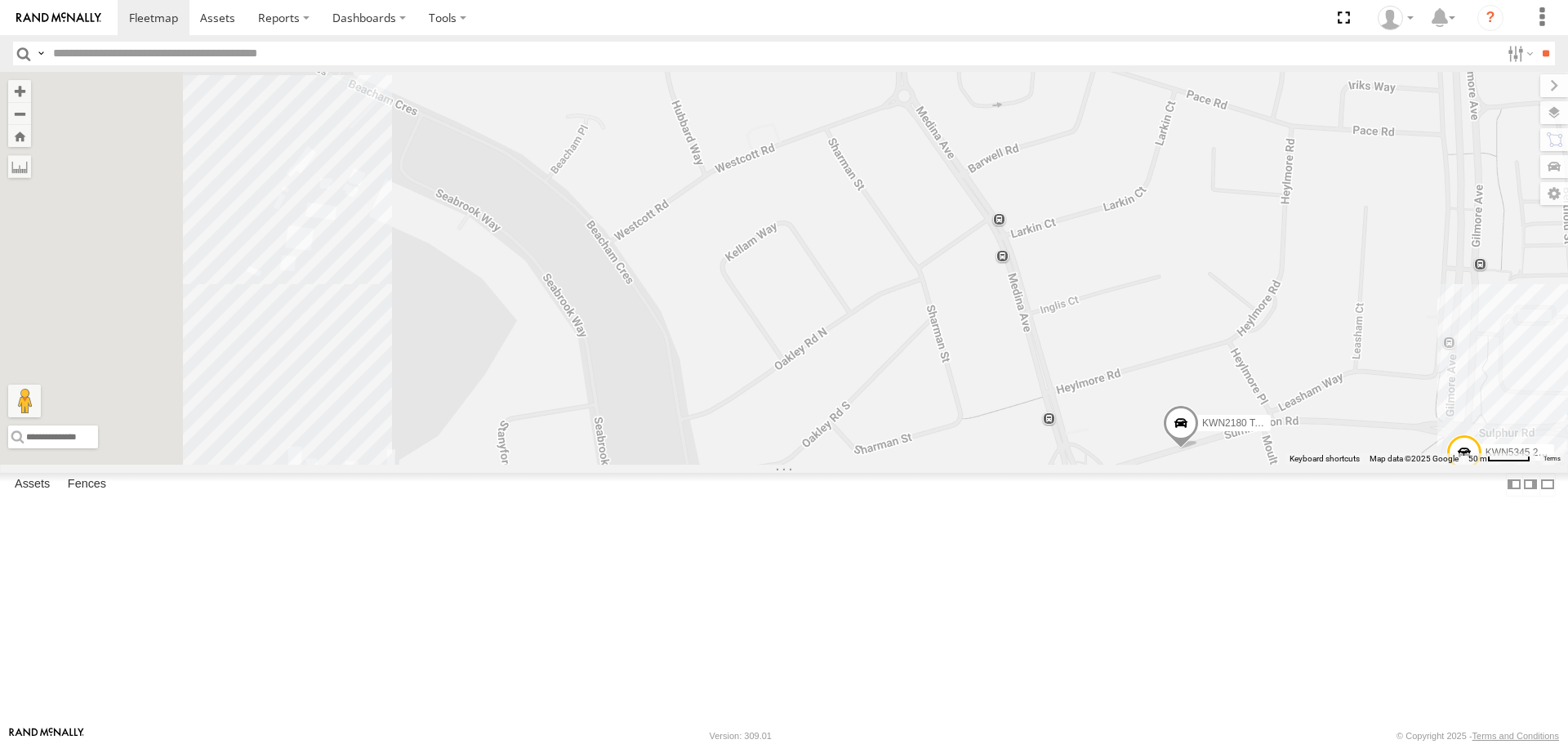
drag, startPoint x: 755, startPoint y: 293, endPoint x: 1459, endPoint y: 641, distance: 785.3
click at [1459, 464] on div "KWN5356 2001086 Camera Trailer Rangers 1I0C646 Manager Planning KWN81 - Retic 1…" at bounding box center [784, 268] width 1568 height 392
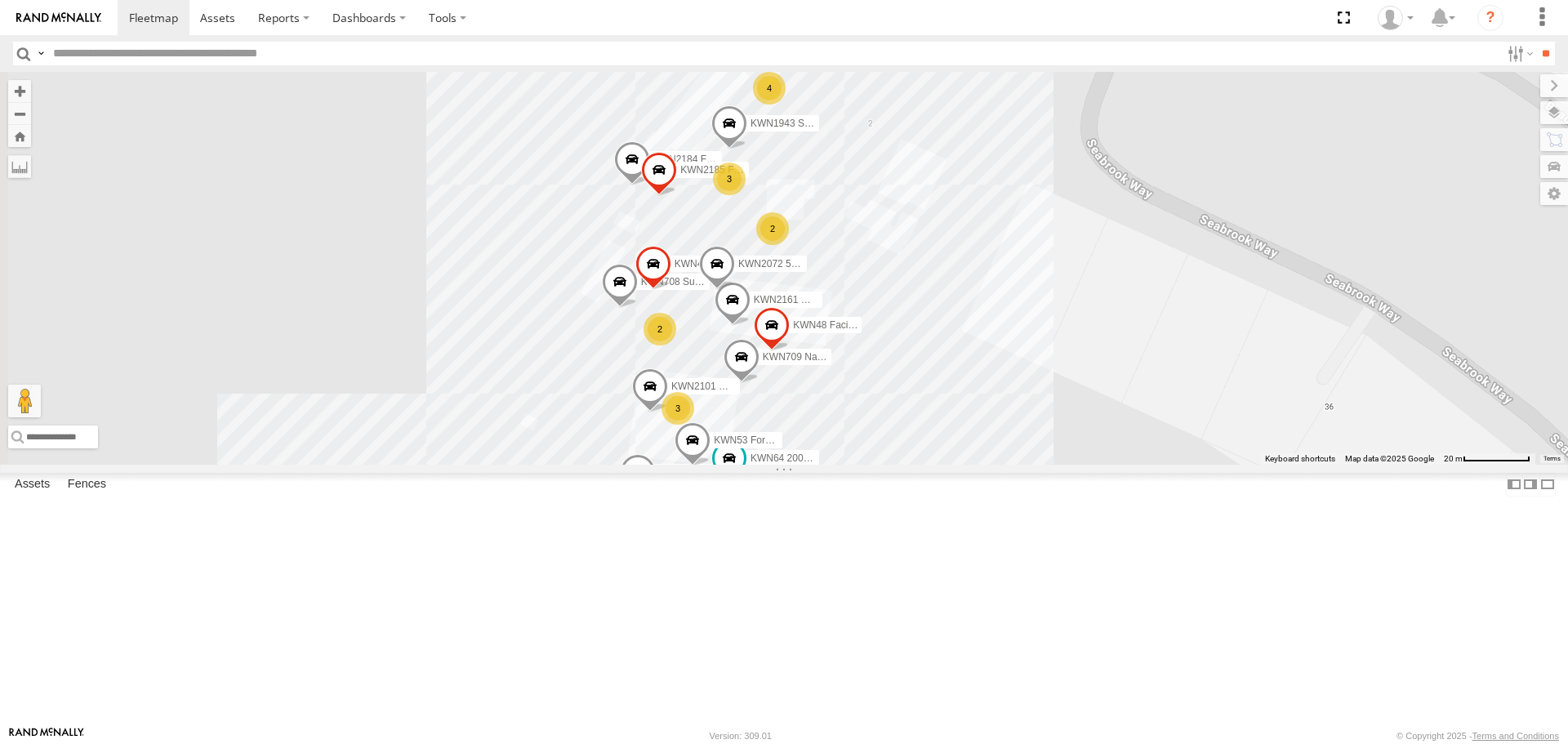
drag, startPoint x: 980, startPoint y: 447, endPoint x: 1038, endPoint y: 439, distance: 58.5
click at [1044, 446] on div "KWN5356 2001086 Camera Trailer Rangers 1I0C646 Manager Planning KWN81 - Retic 1…" at bounding box center [784, 268] width 1568 height 392
drag, startPoint x: 895, startPoint y: 656, endPoint x: 897, endPoint y: 638, distance: 18.1
click at [896, 464] on div "KWN5356 2001086 Camera Trailer Rangers 1I0C646 Manager Planning KWN81 - Retic 1…" at bounding box center [784, 268] width 1568 height 392
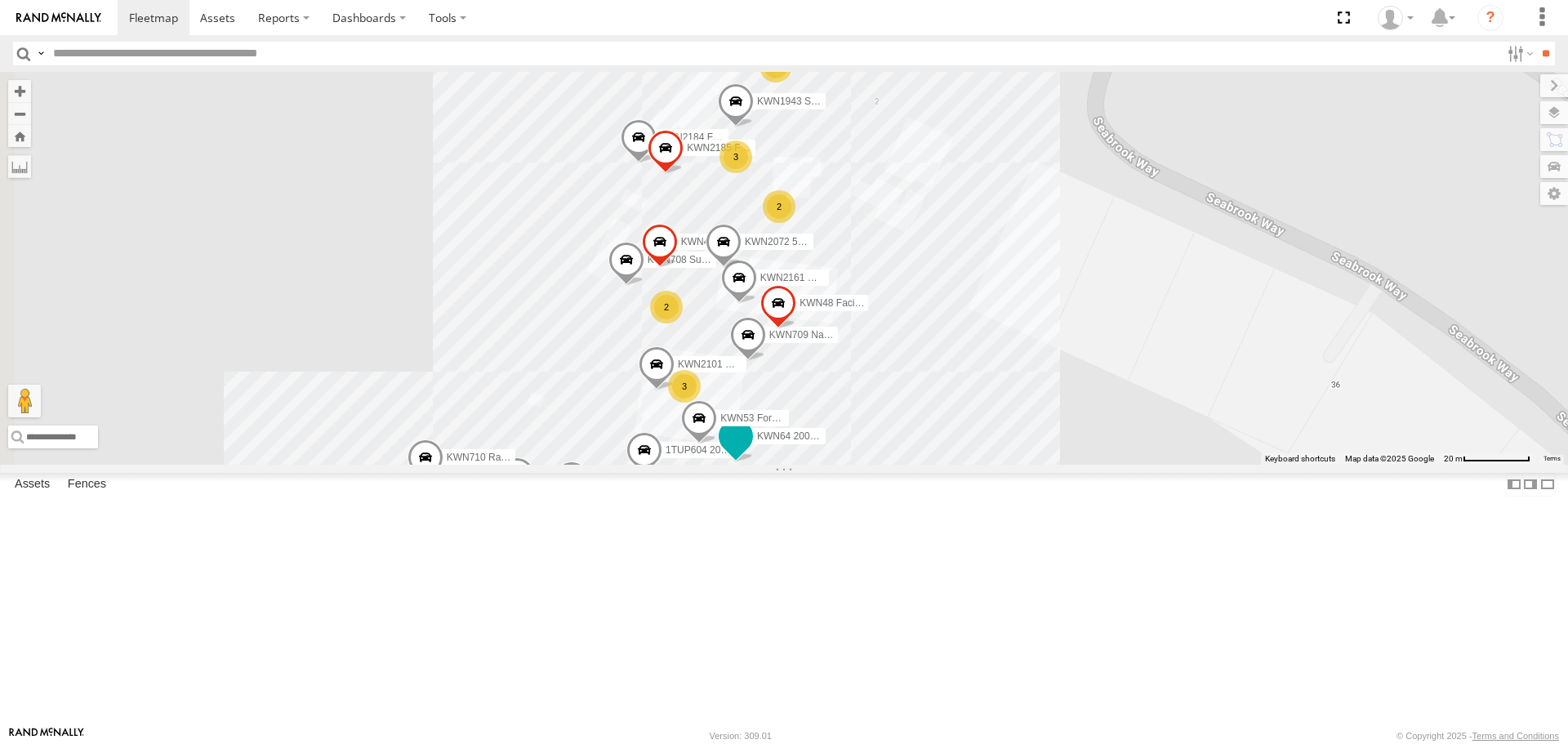
click at [750, 451] on span at bounding box center [736, 436] width 29 height 29
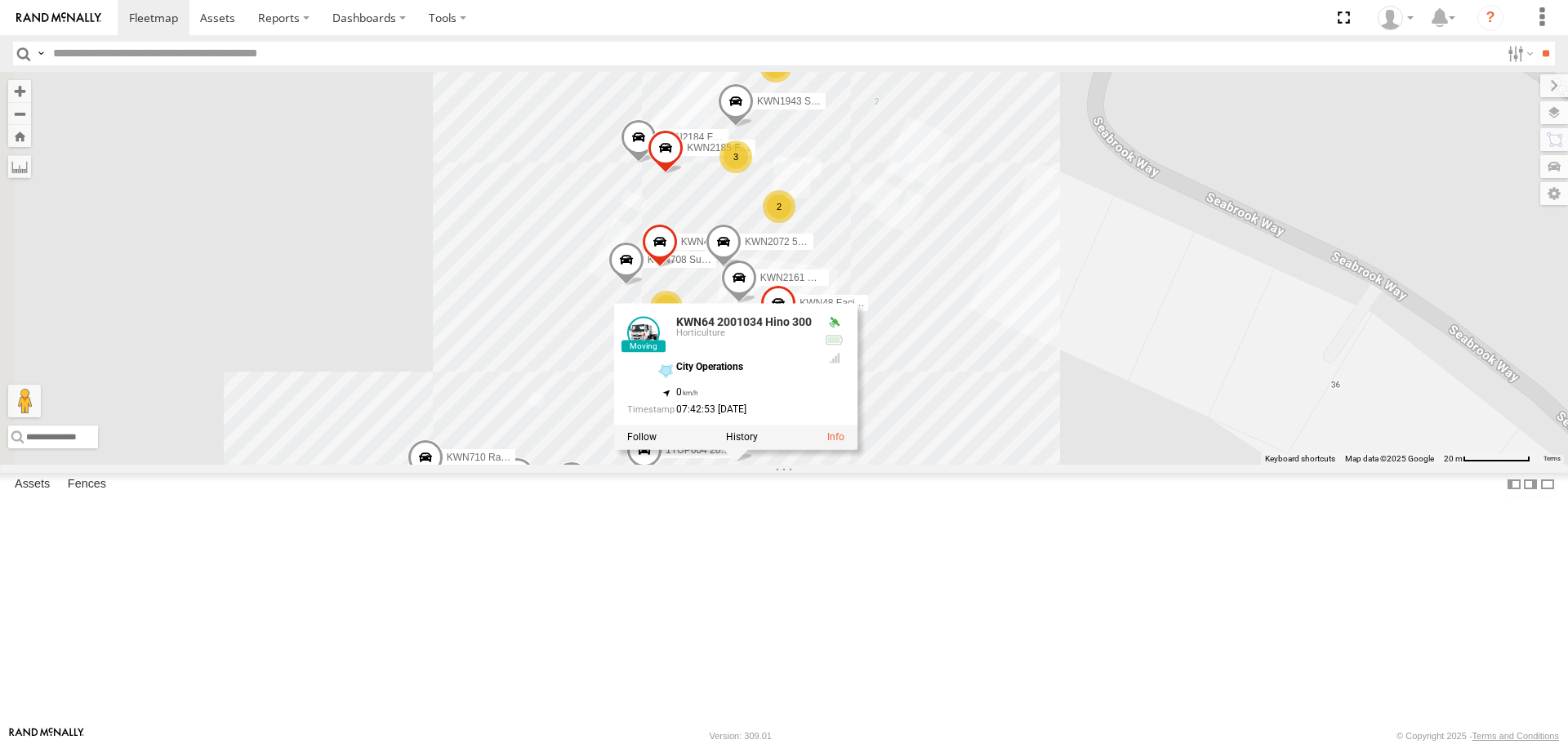
click at [1073, 464] on div "KWN5356 2001086 Camera Trailer Rangers 1I0C646 Manager Planning KWN81 - Retic 1…" at bounding box center [784, 268] width 1568 height 392
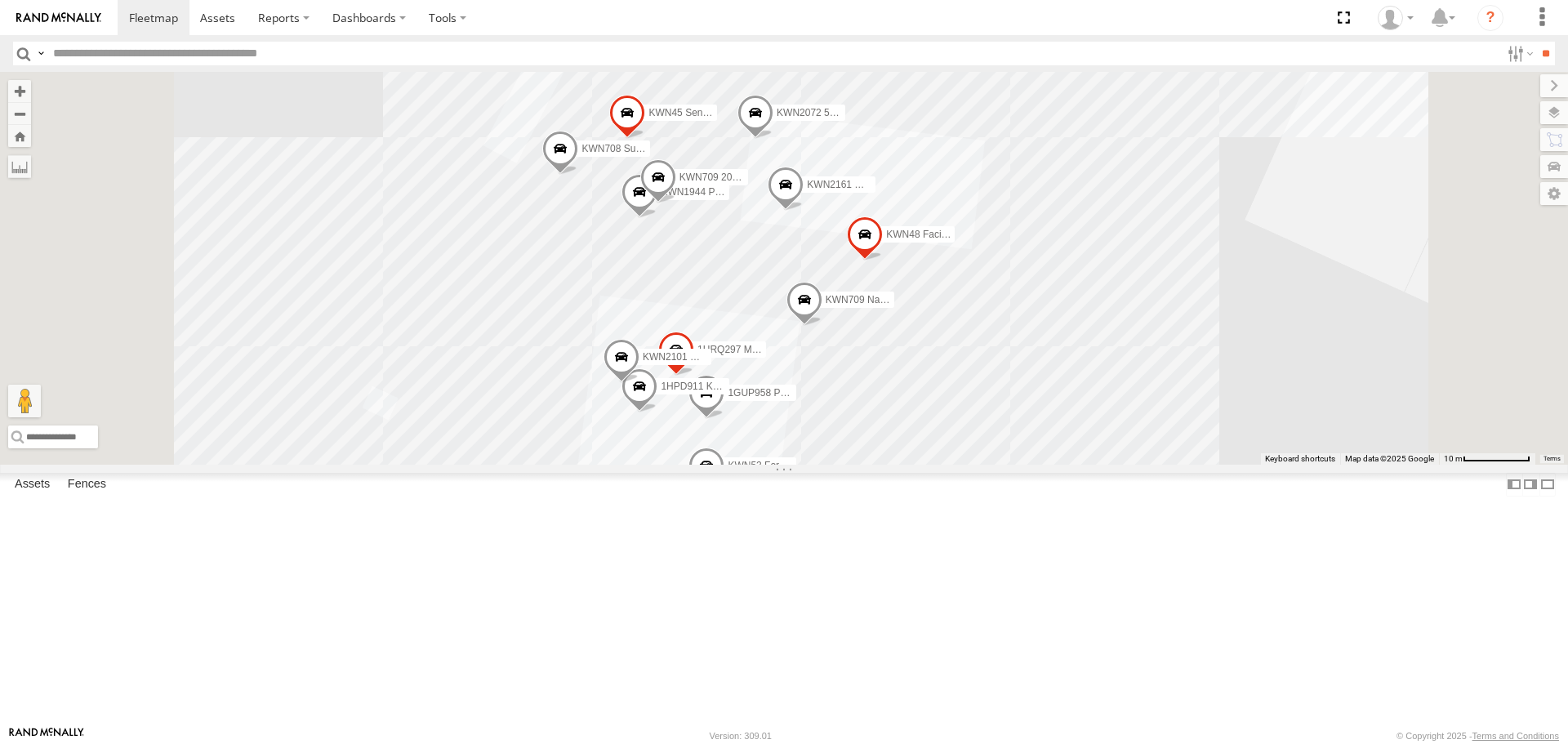
click at [639, 383] on span at bounding box center [621, 361] width 36 height 44
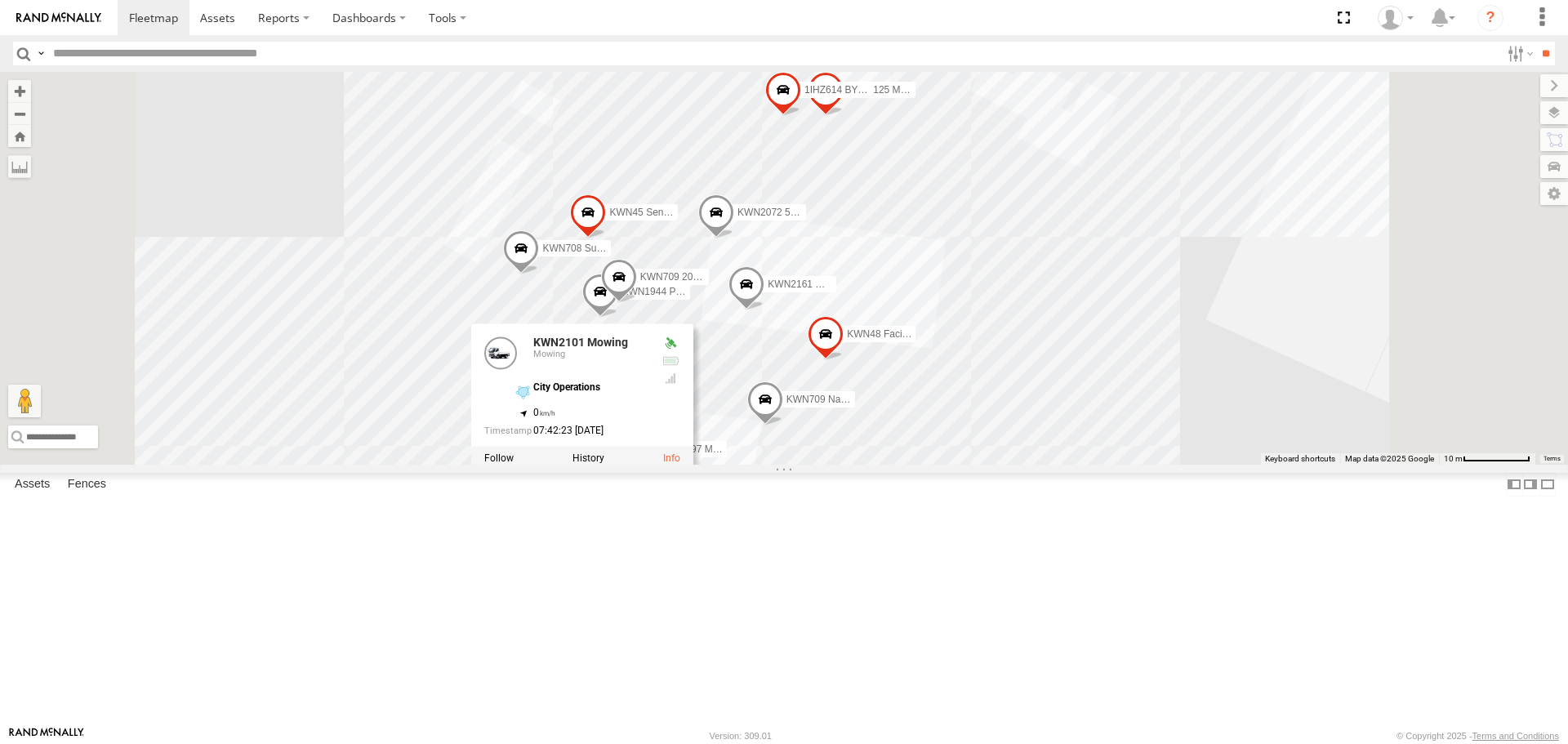
drag, startPoint x: 1099, startPoint y: 210, endPoint x: 1059, endPoint y: 313, distance: 110.5
click at [1059, 313] on div "KWN5356 2001086 Camera Trailer Rangers 1I0C646 Manager Planning KWN81 - Retic 1…" at bounding box center [784, 268] width 1568 height 392
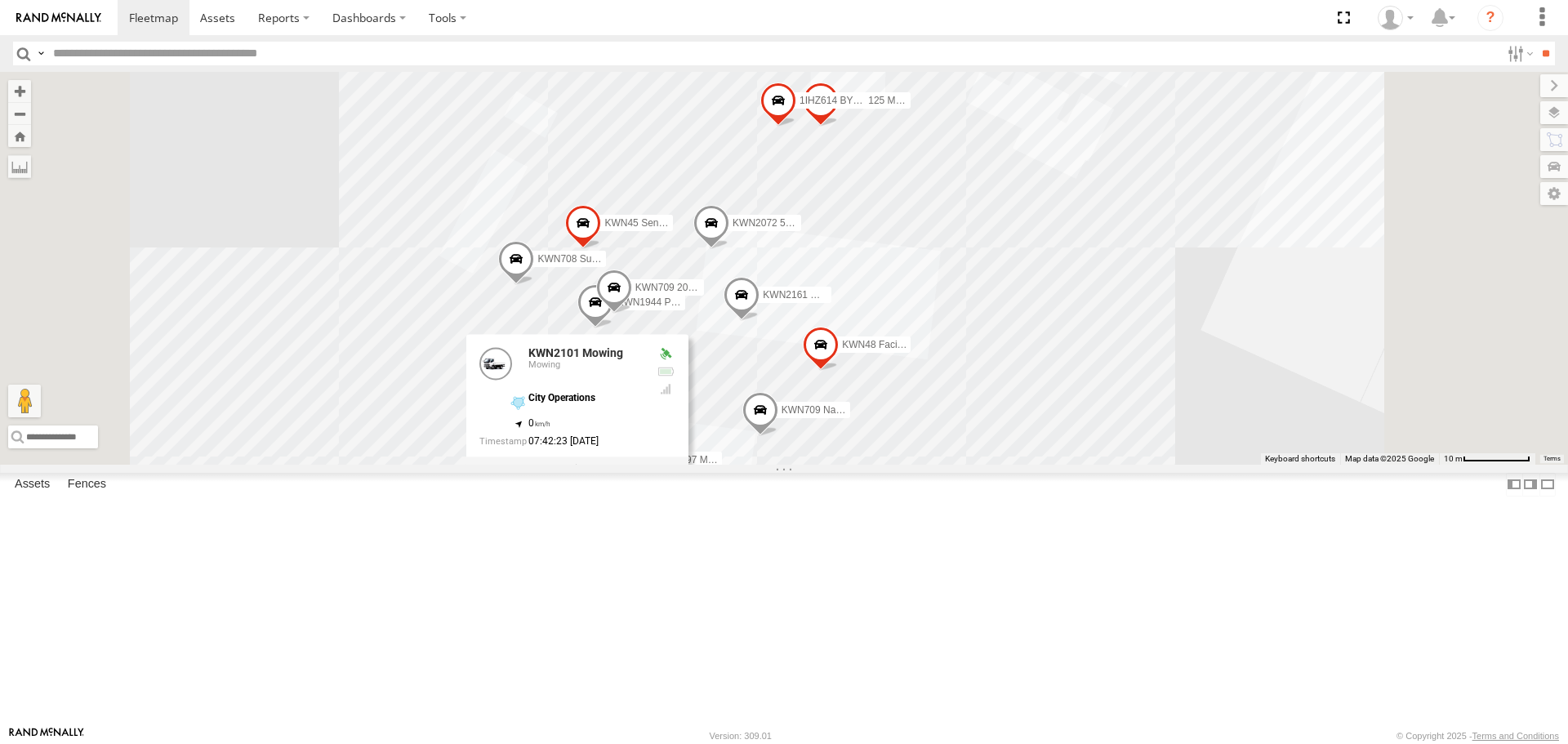
click at [839, 127] on span at bounding box center [820, 105] width 36 height 44
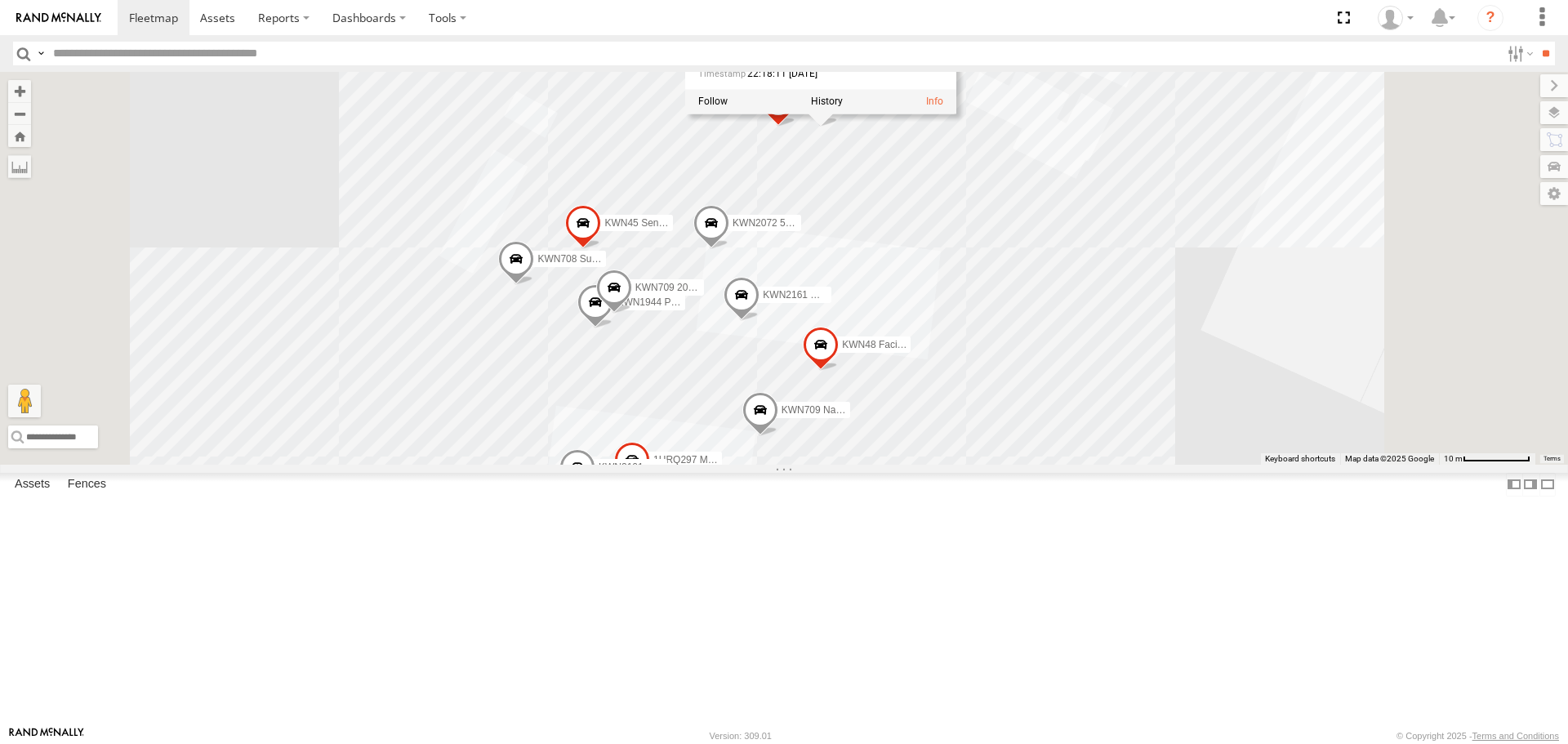
click at [760, 321] on span at bounding box center [741, 299] width 36 height 44
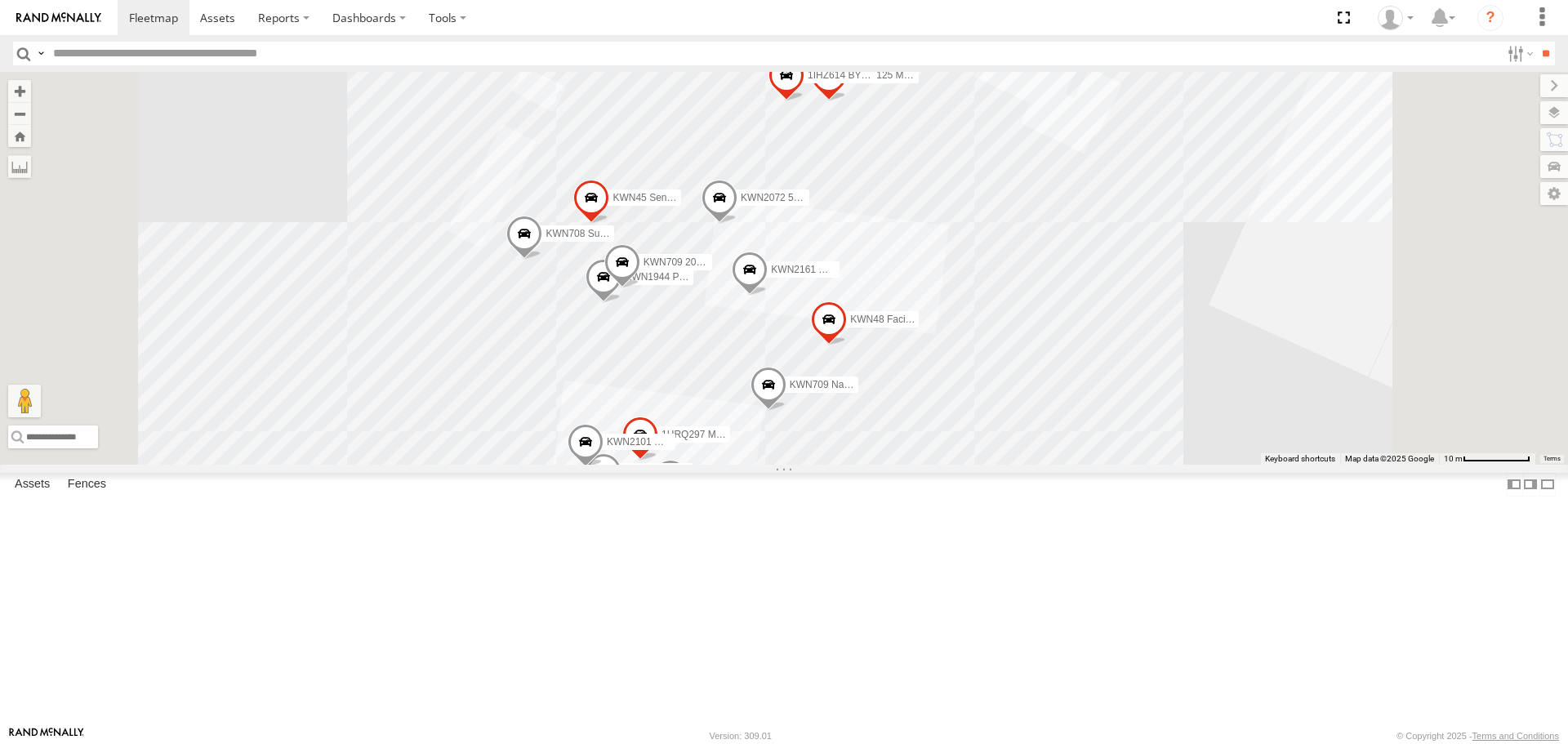
drag, startPoint x: 1012, startPoint y: 637, endPoint x: 1052, endPoint y: 541, distance: 104.0
click at [1052, 464] on div "KWN1944 Parks KWN48 Facil.Maint KWN2161 Workshop KWN49 Super.Retic KWN2185 Faci…" at bounding box center [784, 268] width 1568 height 392
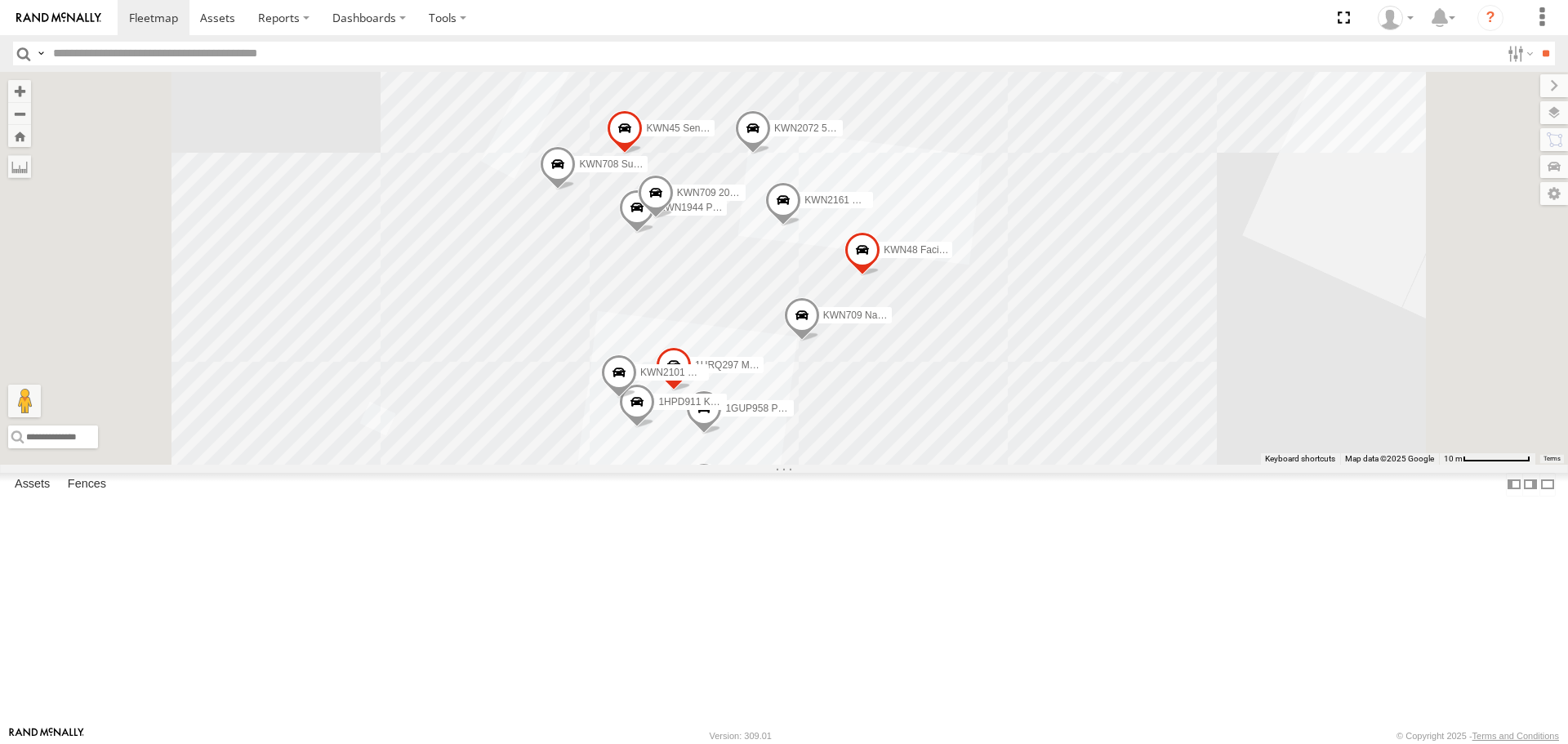
click at [817, 415] on span "1GUP958 Posi Track" at bounding box center [770, 409] width 91 height 11
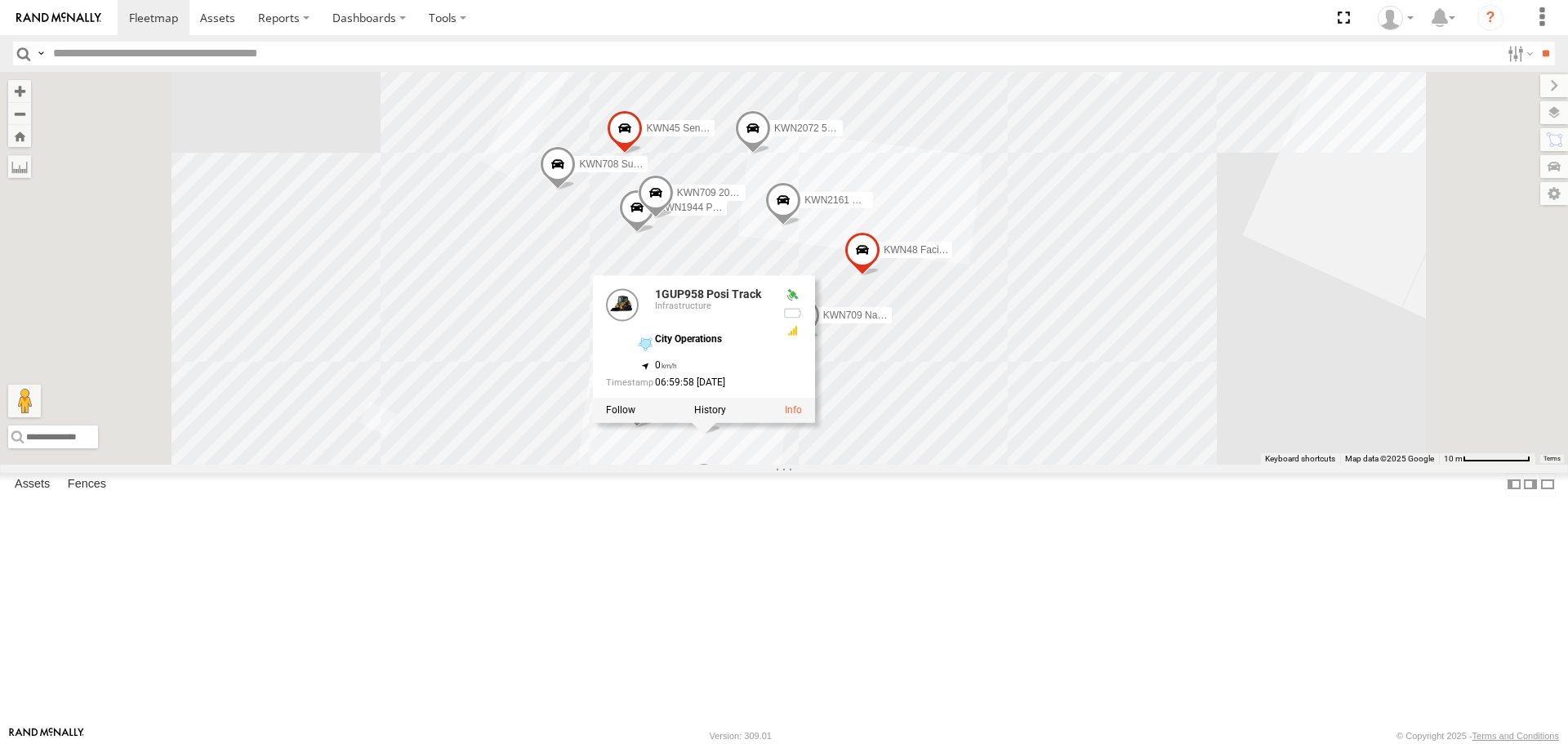
click at [722, 507] on span at bounding box center [704, 485] width 36 height 44
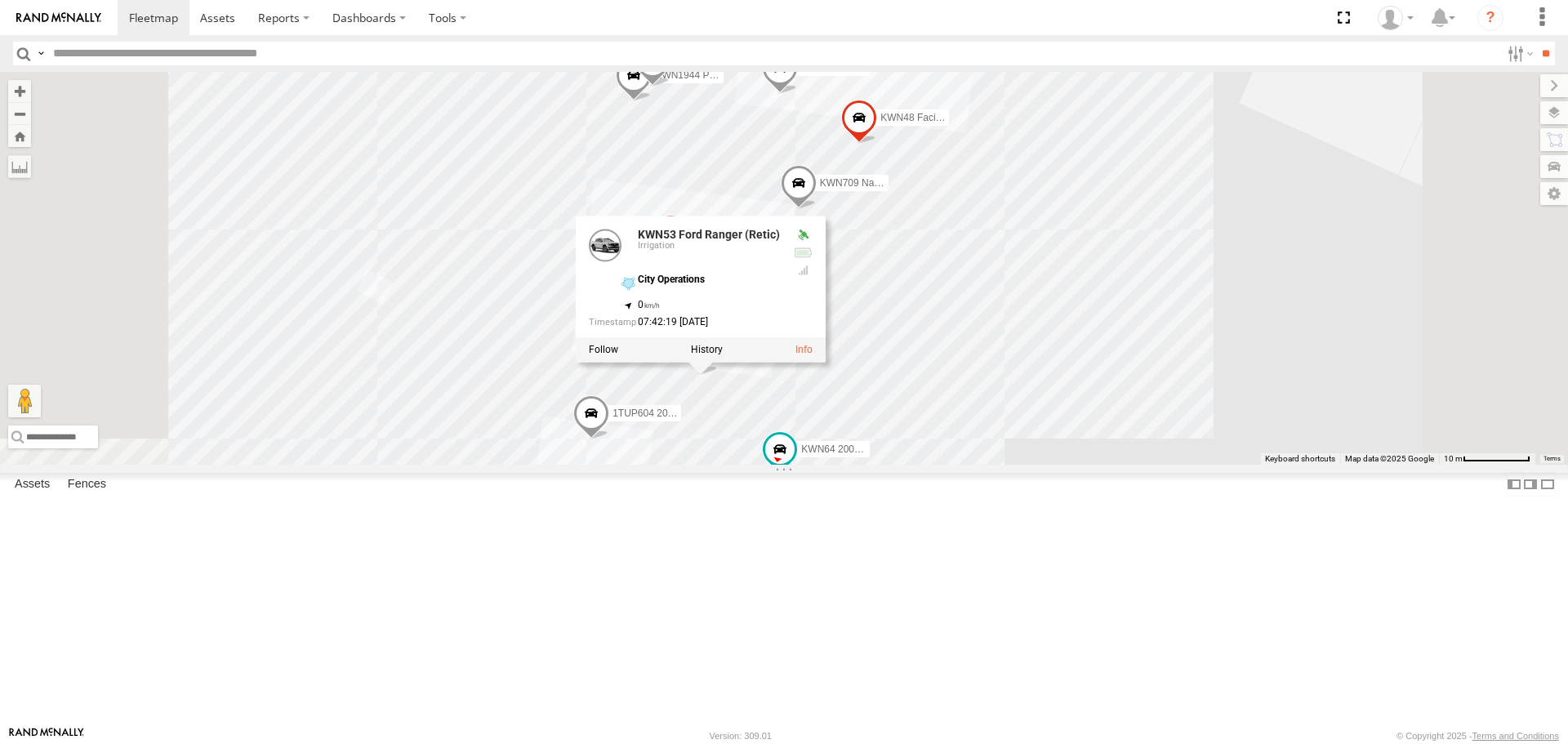
drag, startPoint x: 1118, startPoint y: 606, endPoint x: 1129, endPoint y: 469, distance: 137.4
click at [1122, 464] on div "KWN1944 Parks KWN48 Facil.Maint KWN2161 Workshop KWN49 Super.Retic KWN2185 Faci…" at bounding box center [784, 268] width 1568 height 392
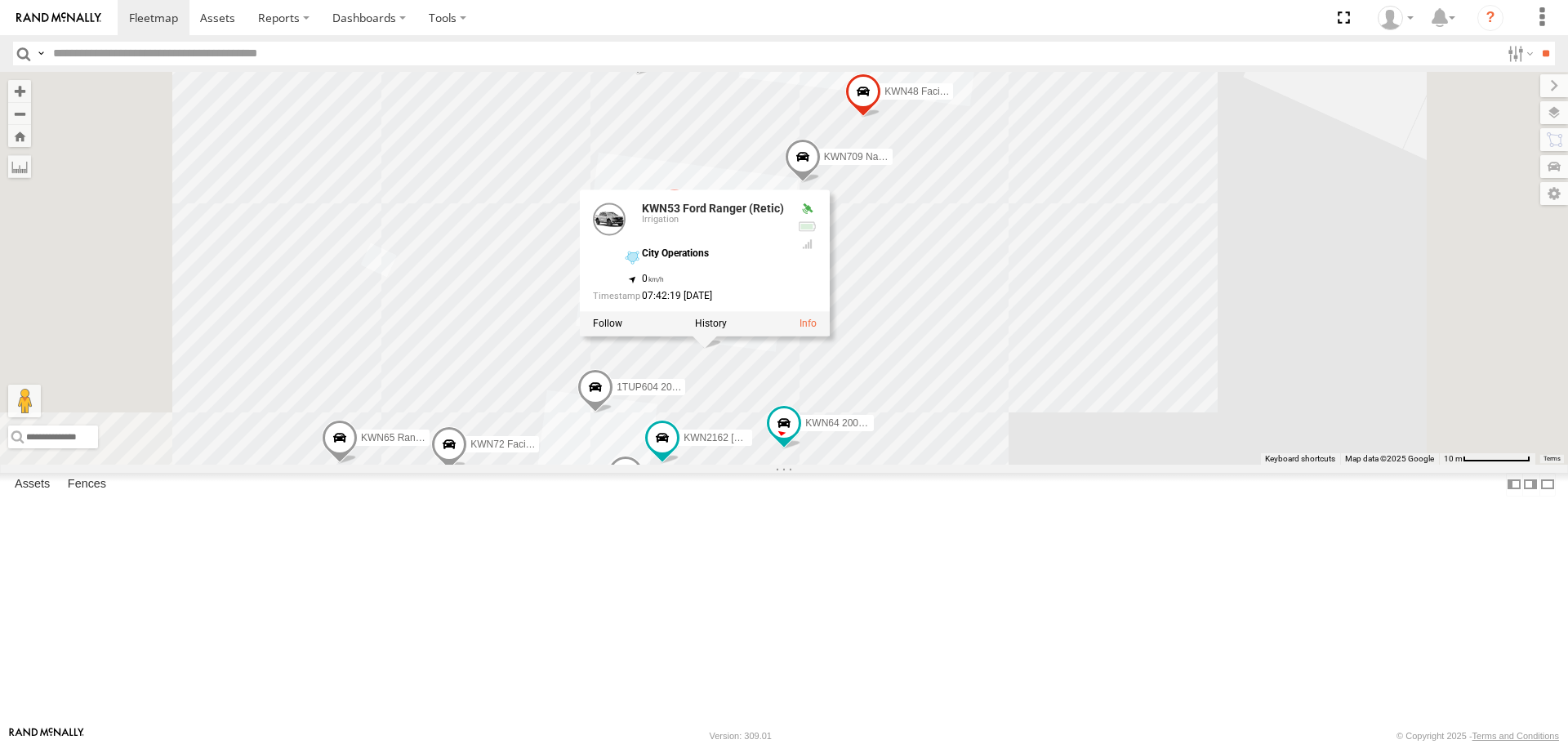
click at [1270, 464] on div "KWN1944 Parks KWN48 Facil.Maint KWN2161 Workshop KWN49 Super.Retic KWN2185 Faci…" at bounding box center [784, 268] width 1568 height 392
